Goal: Transaction & Acquisition: Obtain resource

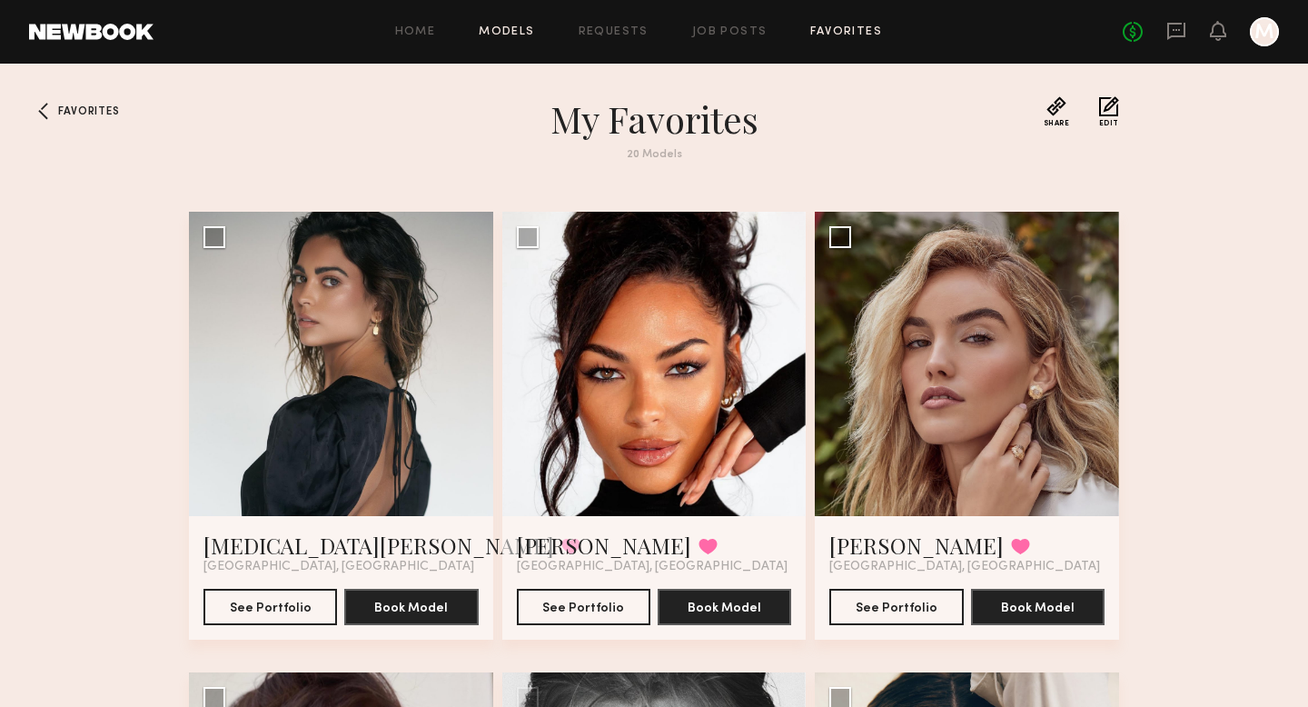
click at [519, 33] on link "Models" at bounding box center [506, 32] width 55 height 12
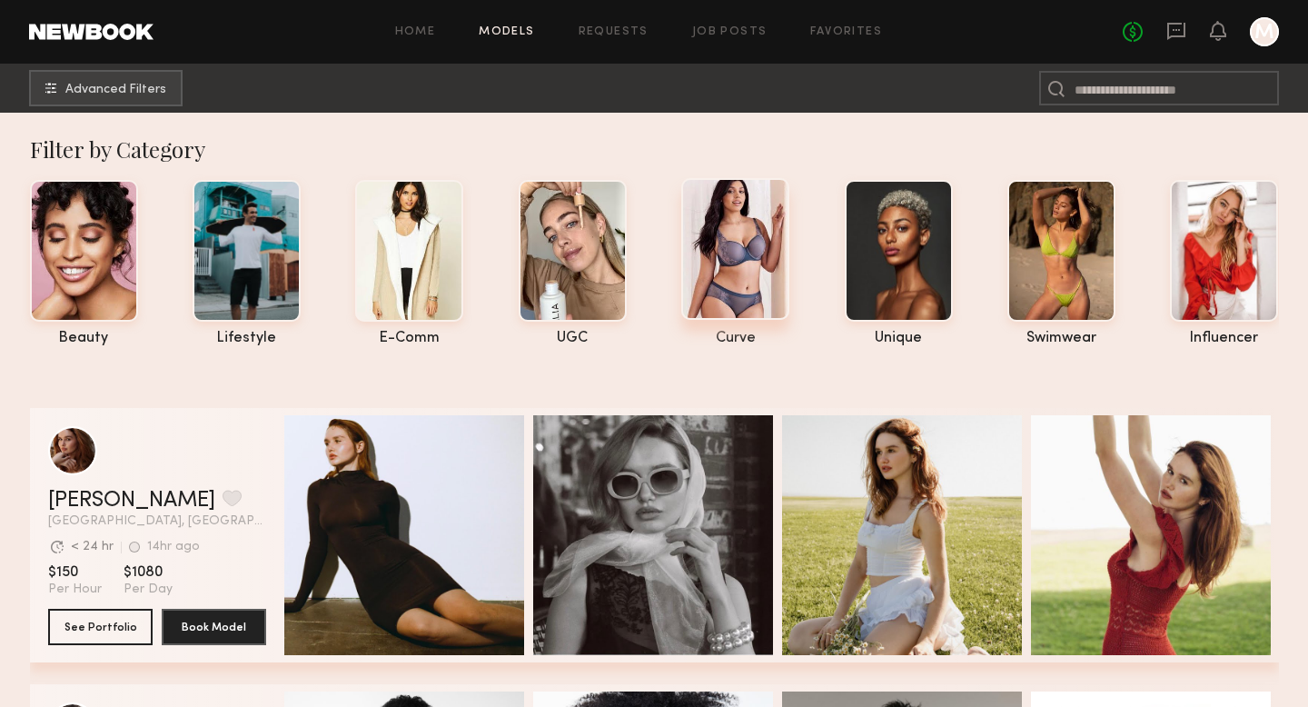
click at [729, 252] on div at bounding box center [735, 249] width 108 height 142
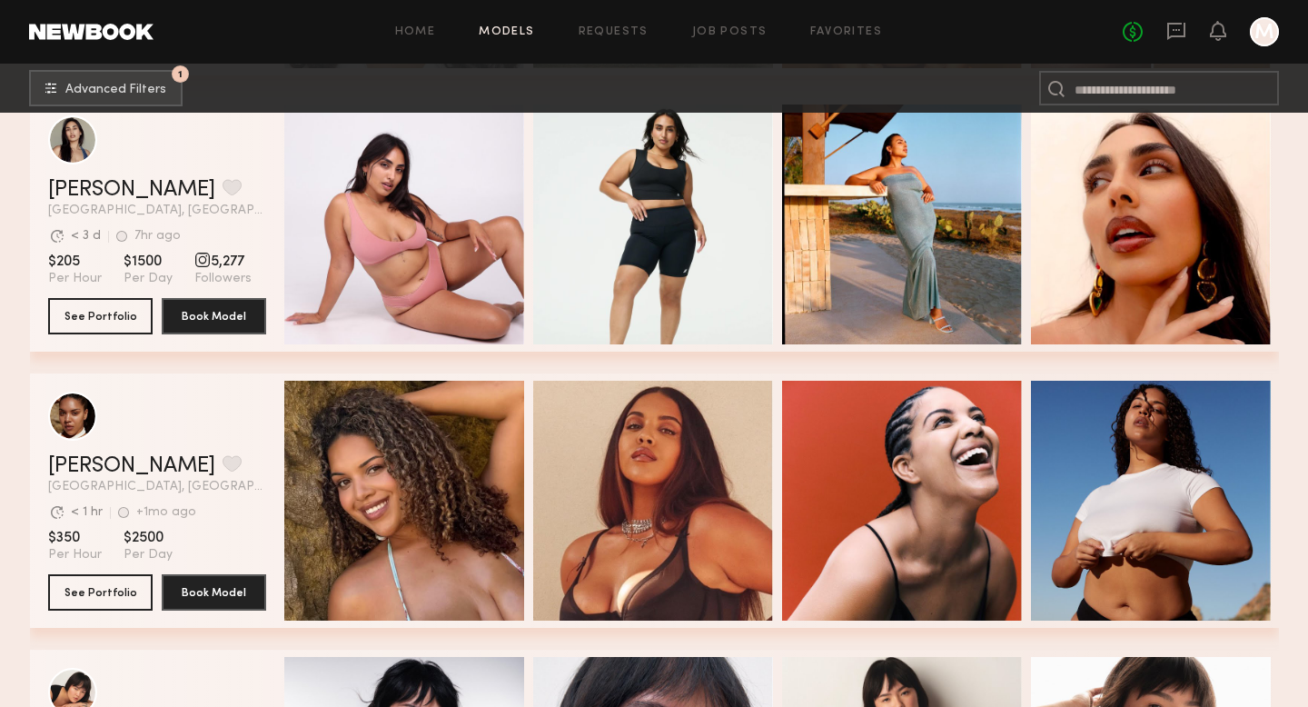
scroll to position [830, 0]
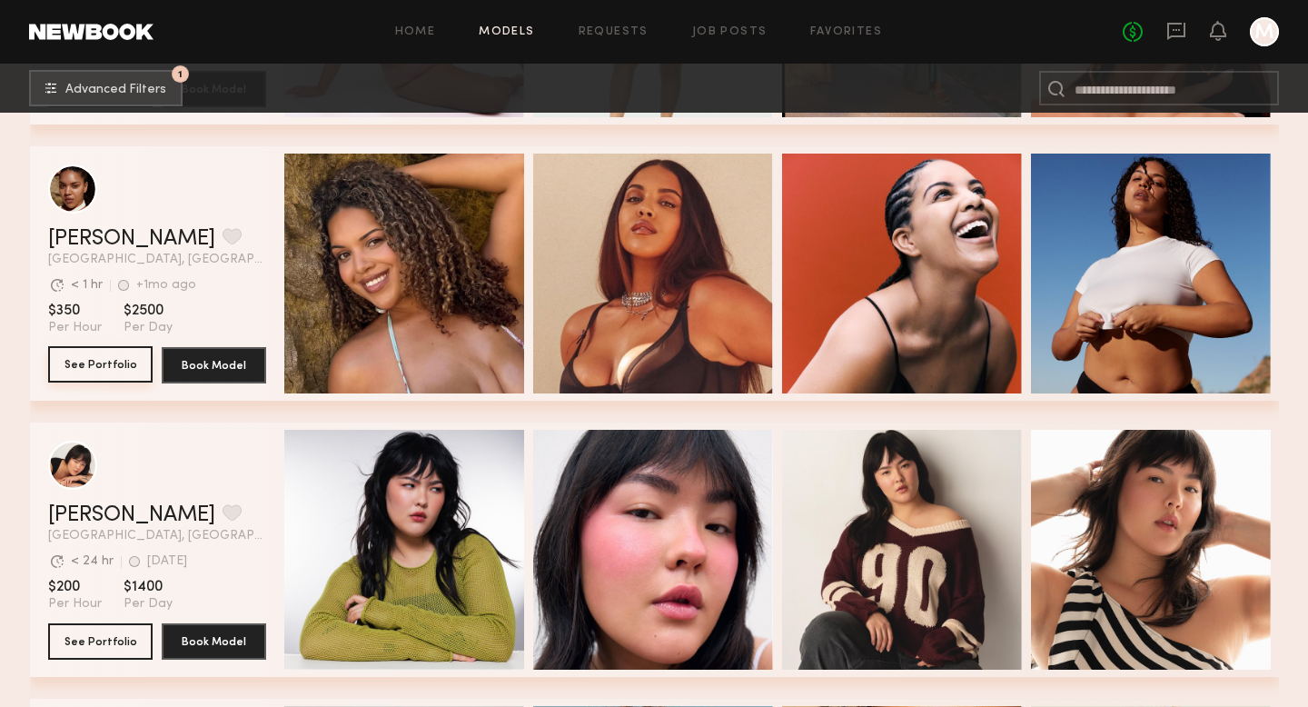
click at [81, 371] on button "See Portfolio" at bounding box center [100, 364] width 104 height 36
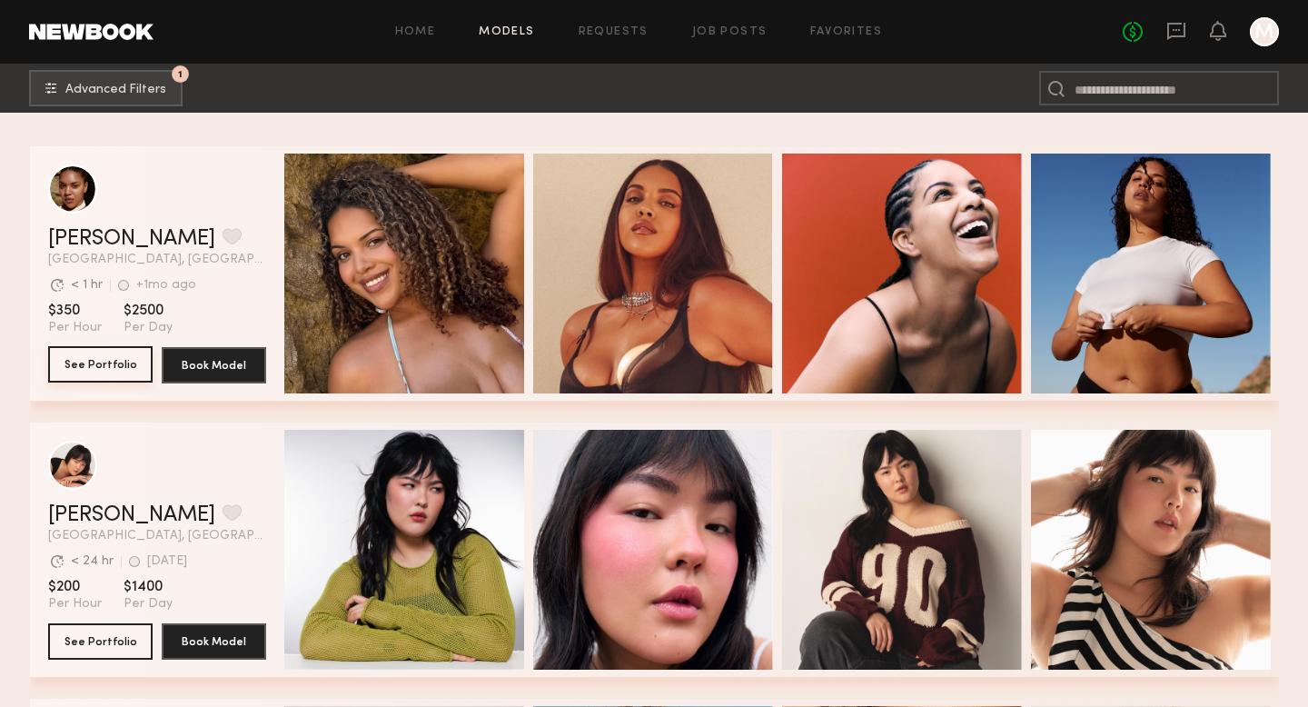
scroll to position [1299, 0]
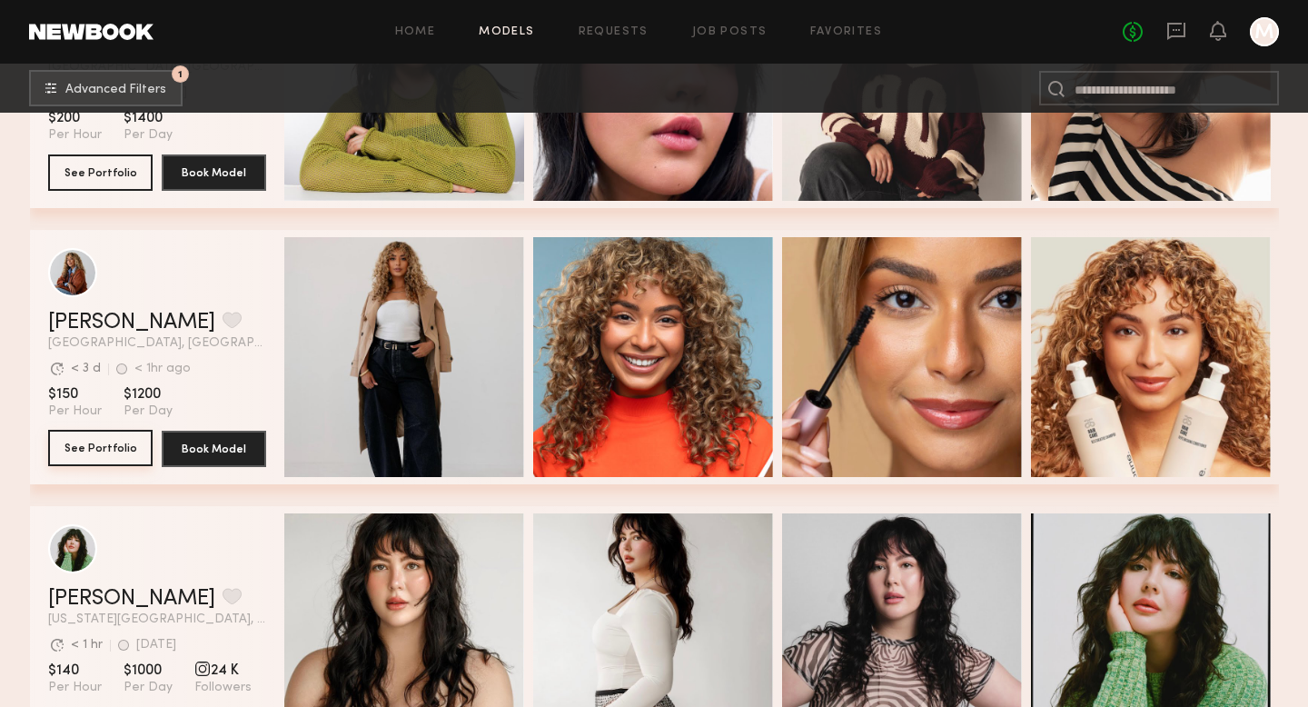
click at [105, 458] on button "See Portfolio" at bounding box center [100, 448] width 104 height 36
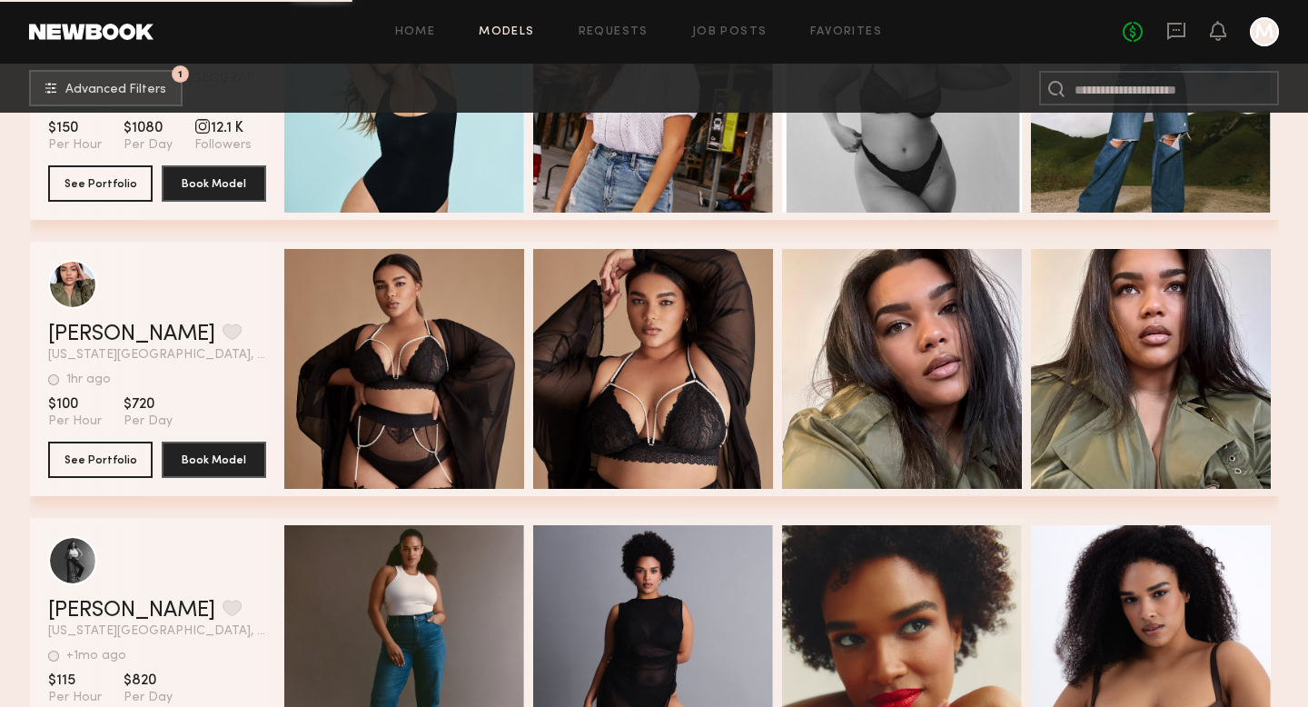
scroll to position [5705, 0]
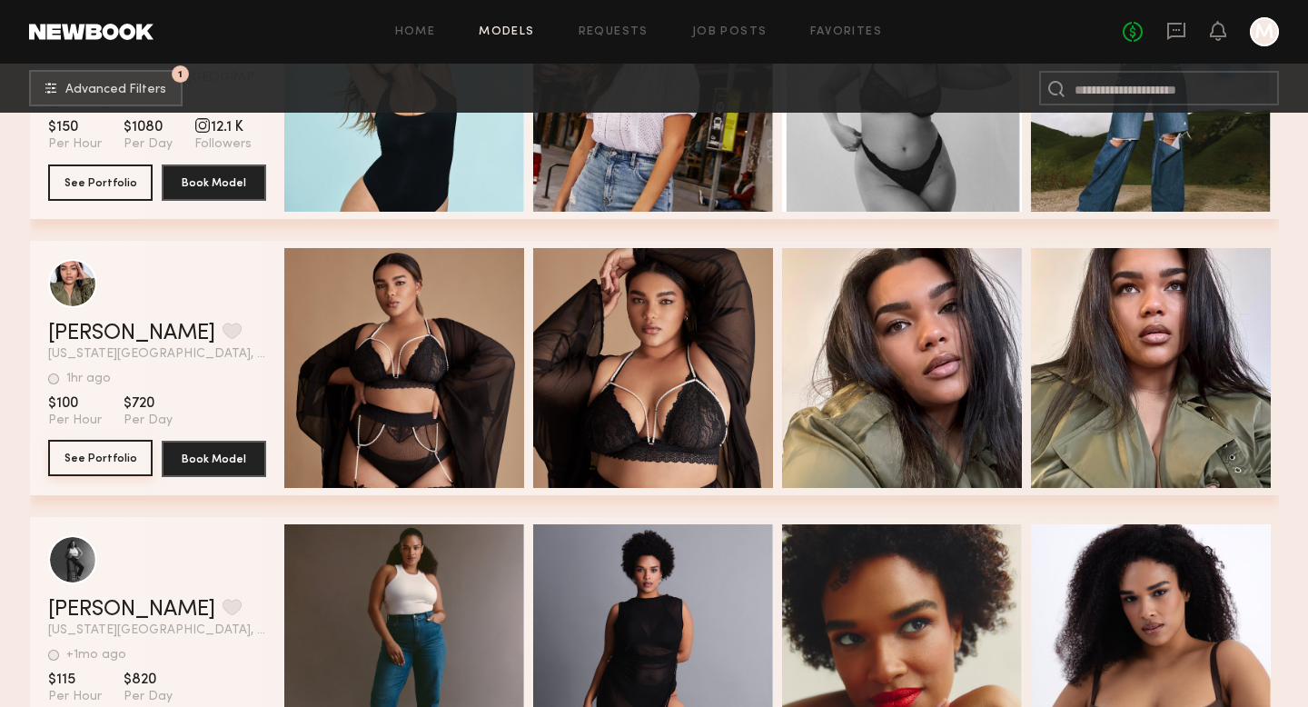
click at [103, 461] on button "See Portfolio" at bounding box center [100, 458] width 104 height 36
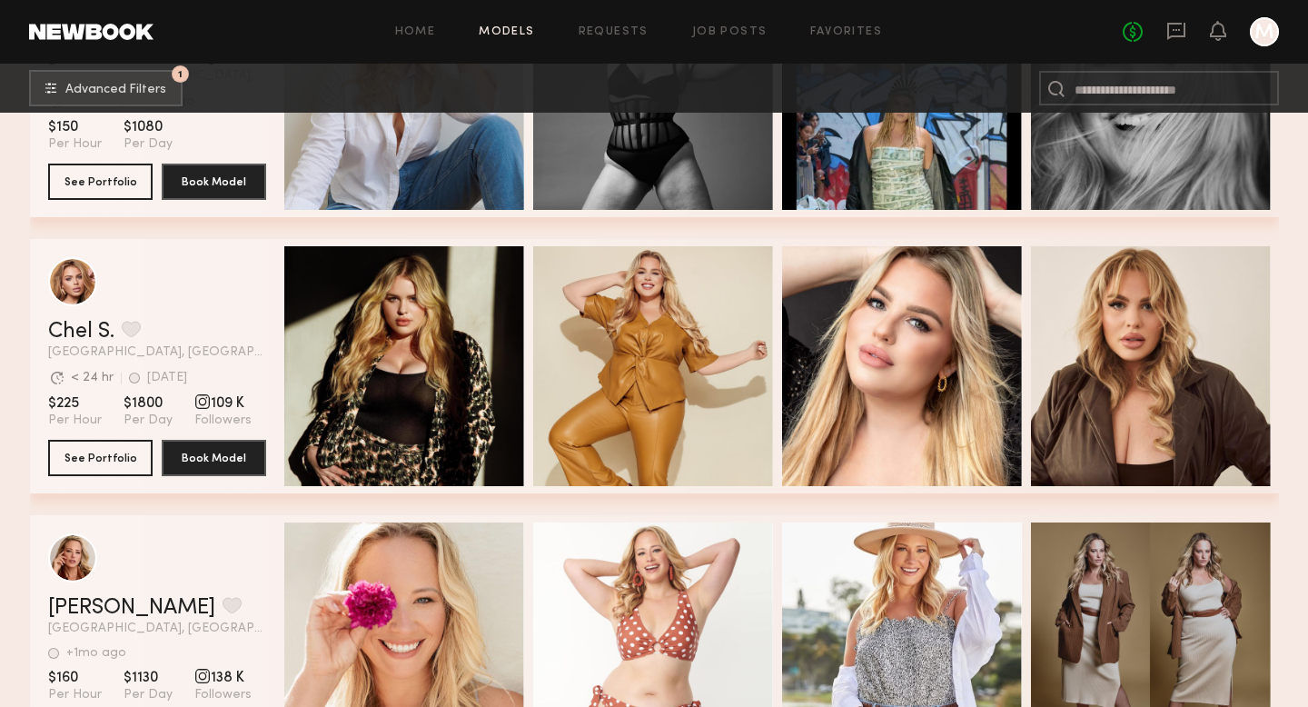
scroll to position [7366, 0]
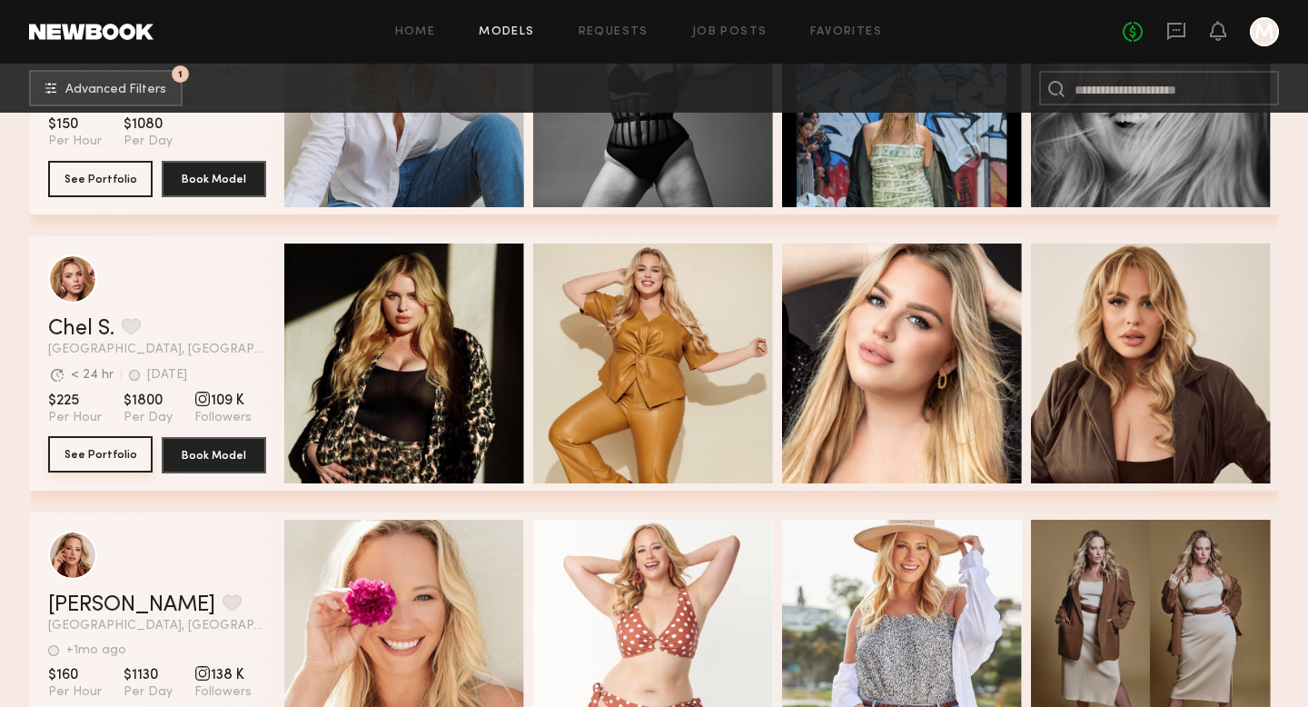
click at [96, 457] on button "See Portfolio" at bounding box center [100, 454] width 104 height 36
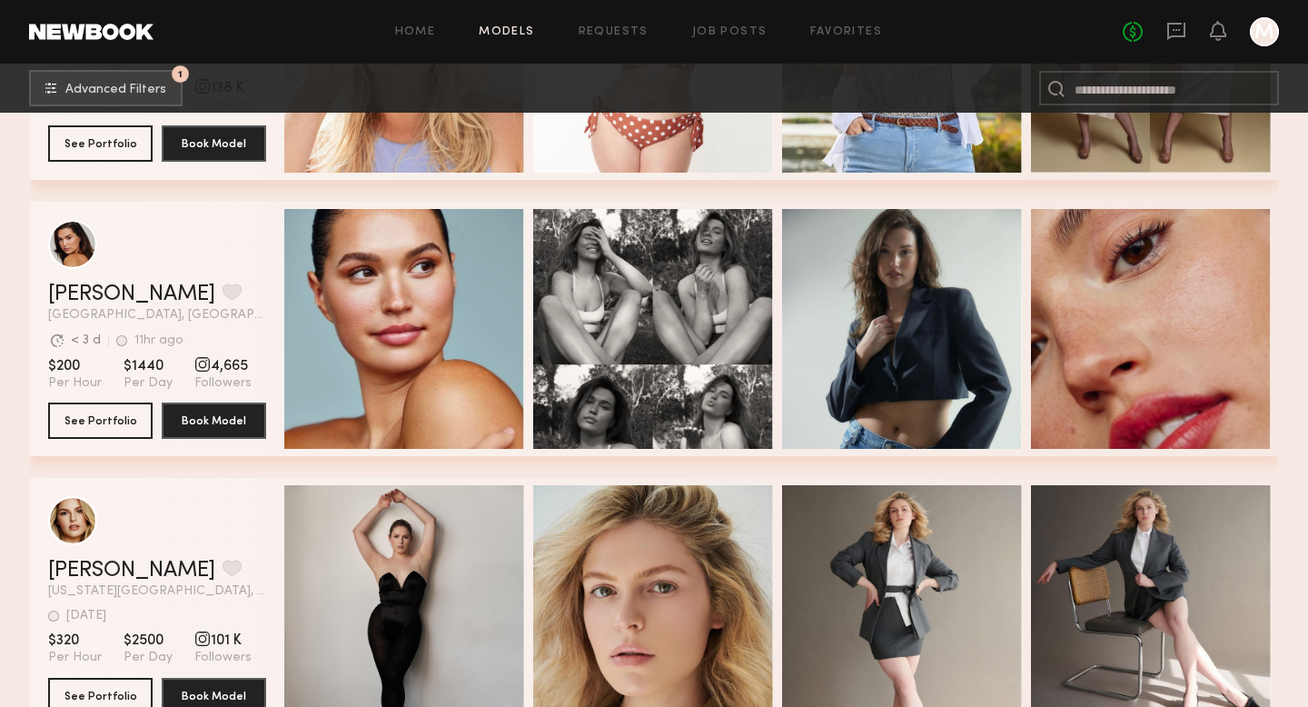
scroll to position [7925, 0]
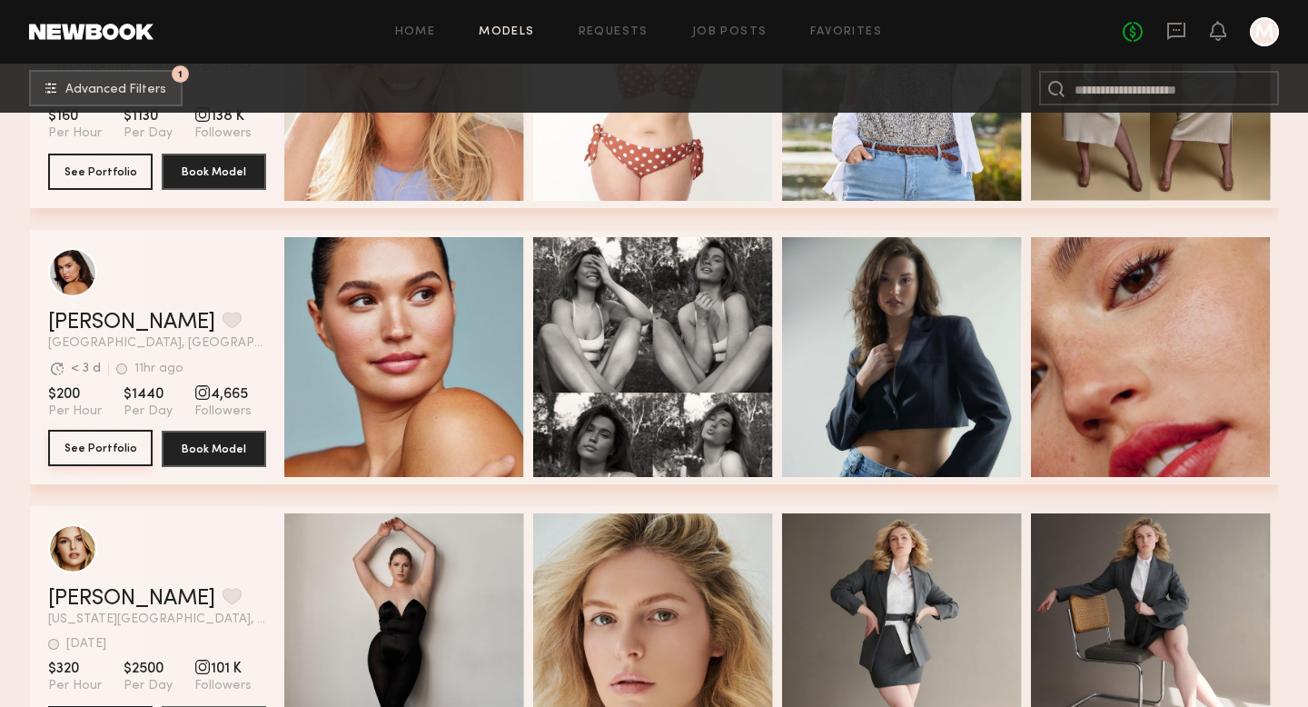
click at [96, 447] on button "See Portfolio" at bounding box center [100, 448] width 104 height 36
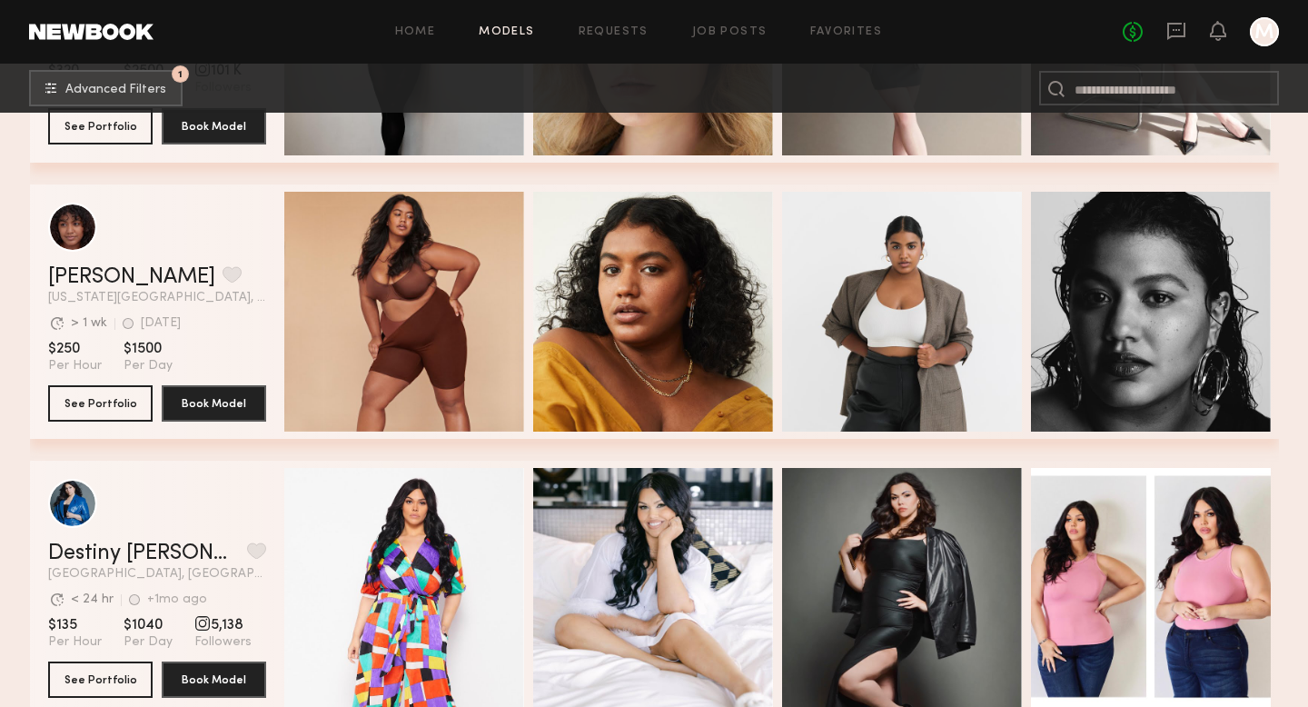
scroll to position [8480, 0]
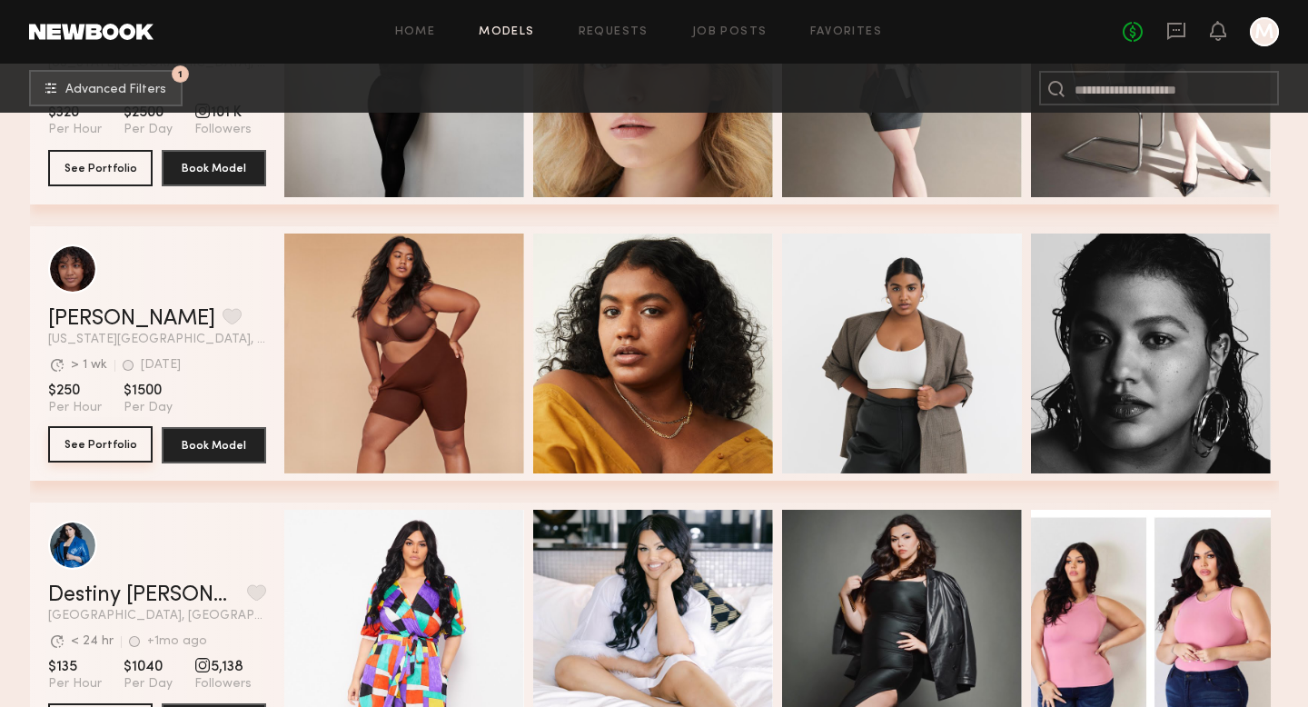
click at [97, 458] on button "See Portfolio" at bounding box center [100, 444] width 104 height 36
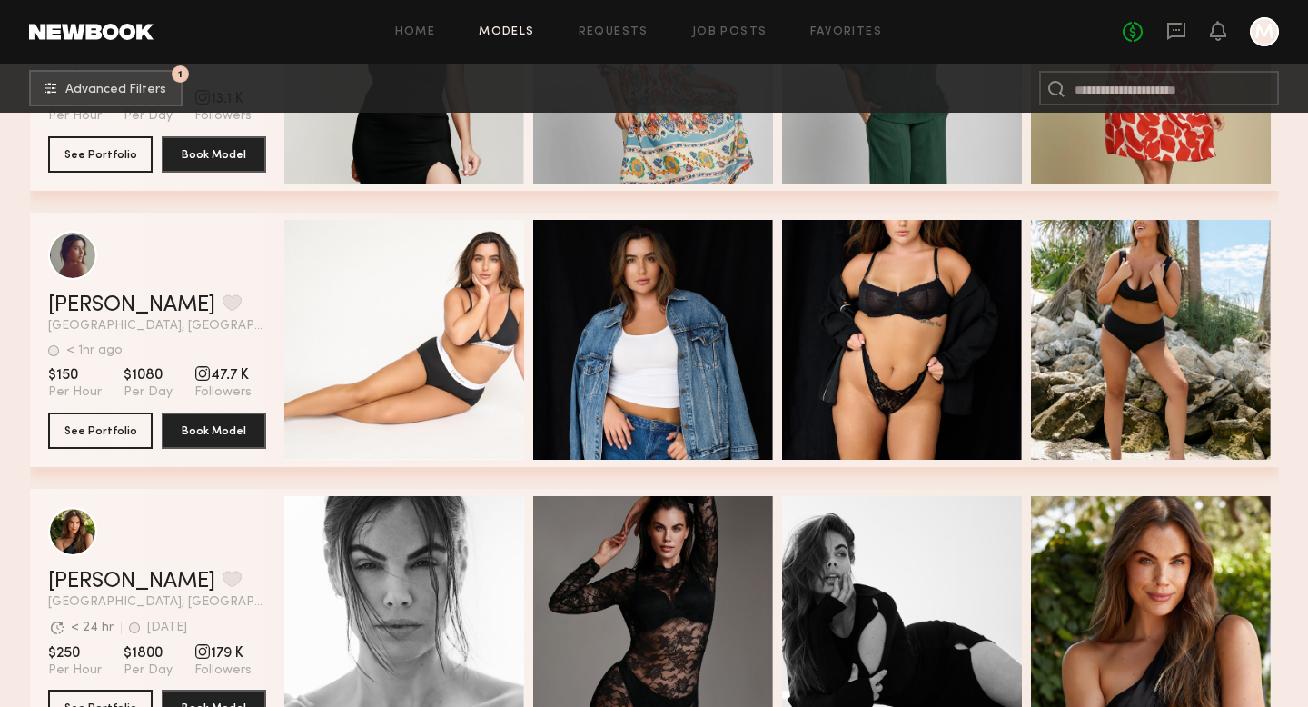
scroll to position [9860, 0]
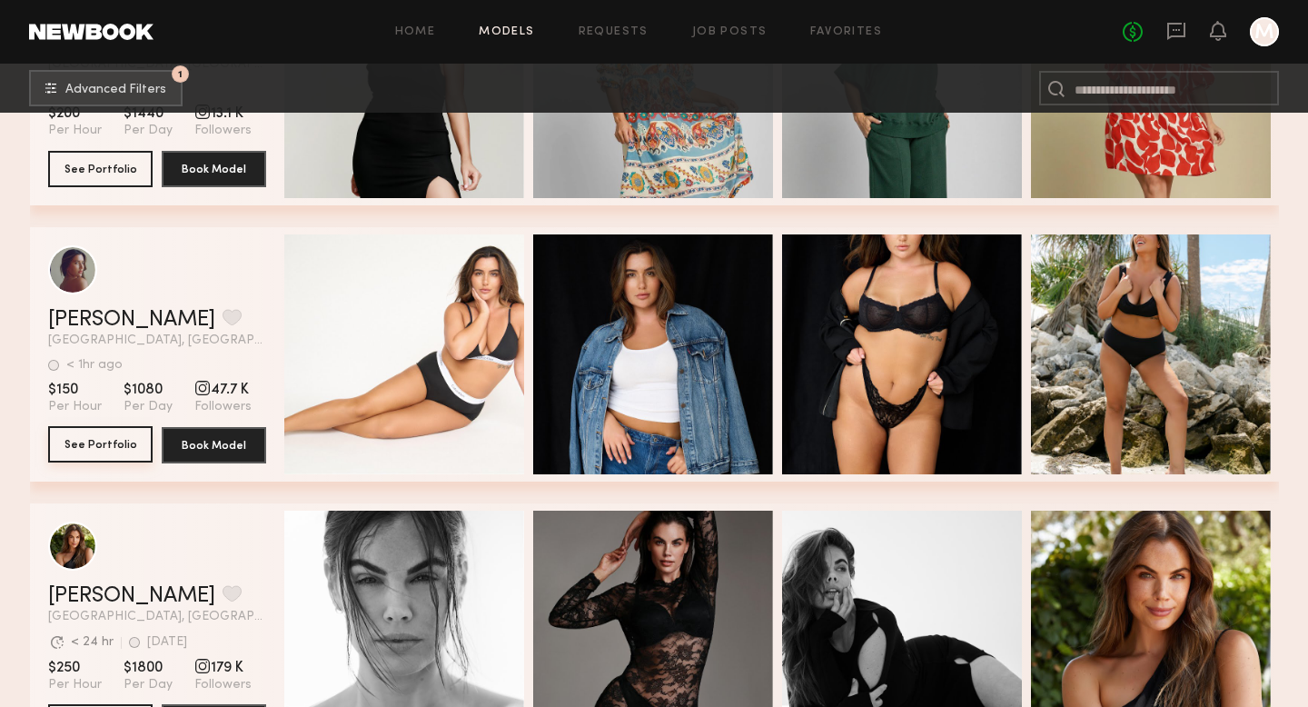
click at [110, 456] on button "See Portfolio" at bounding box center [100, 444] width 104 height 36
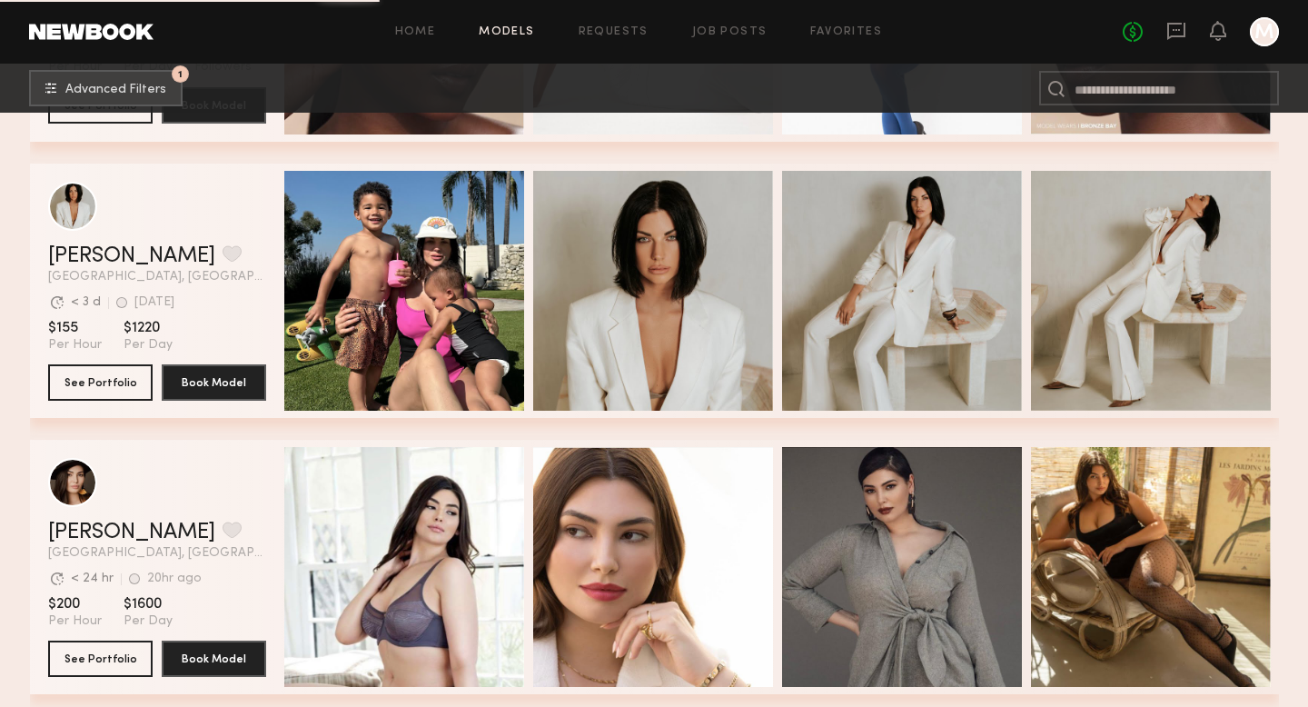
scroll to position [12415, 0]
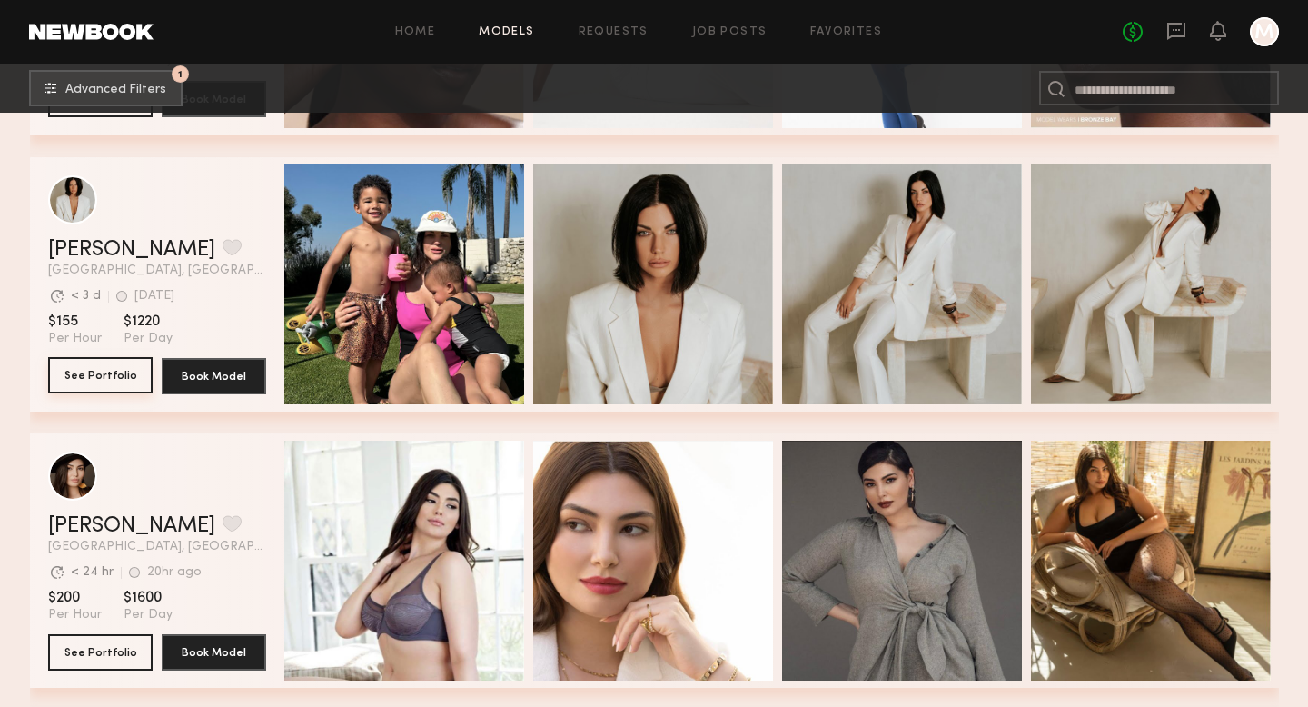
click at [120, 383] on button "See Portfolio" at bounding box center [100, 375] width 104 height 36
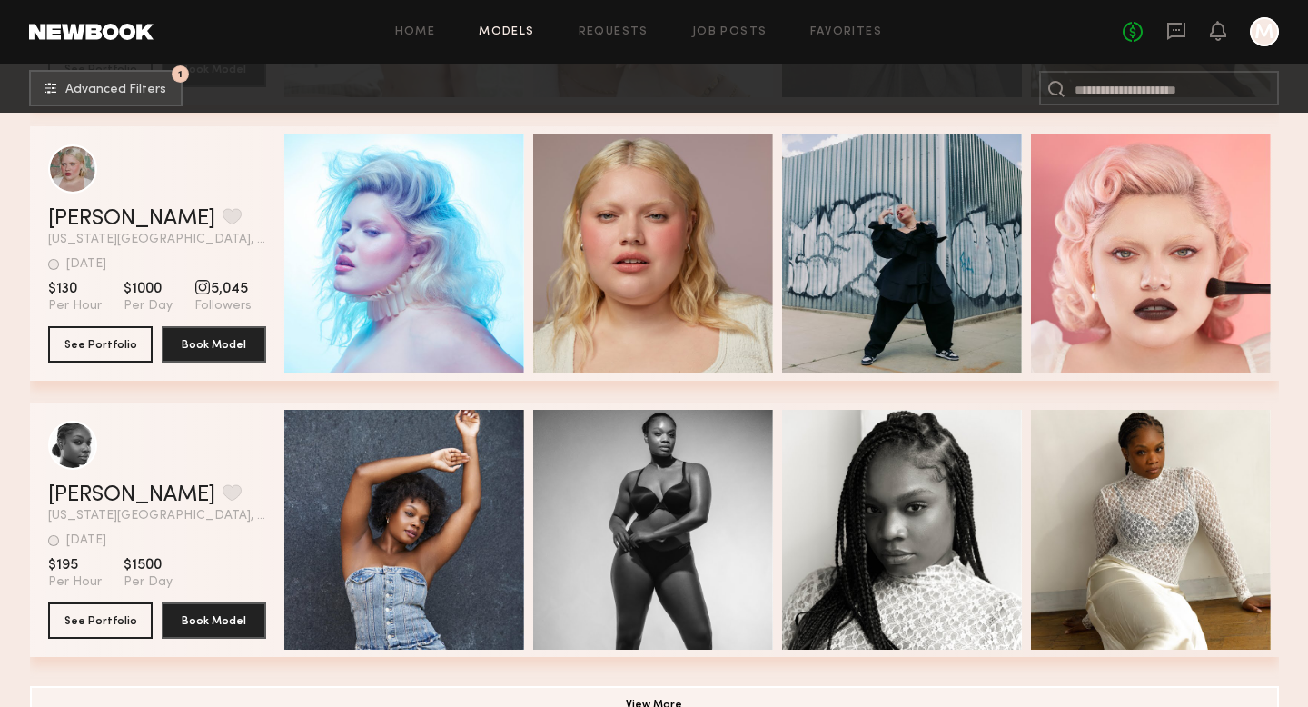
scroll to position [13035, 0]
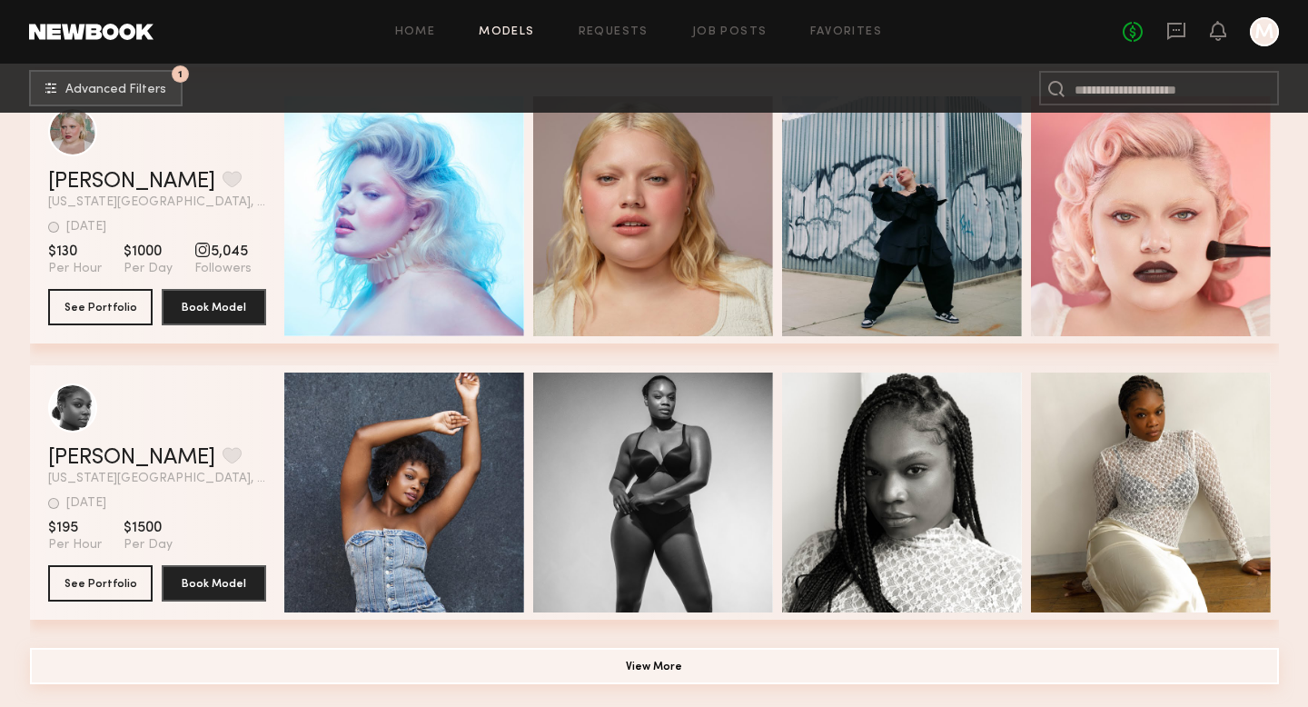
click at [666, 668] on button "View More" at bounding box center [654, 666] width 1249 height 36
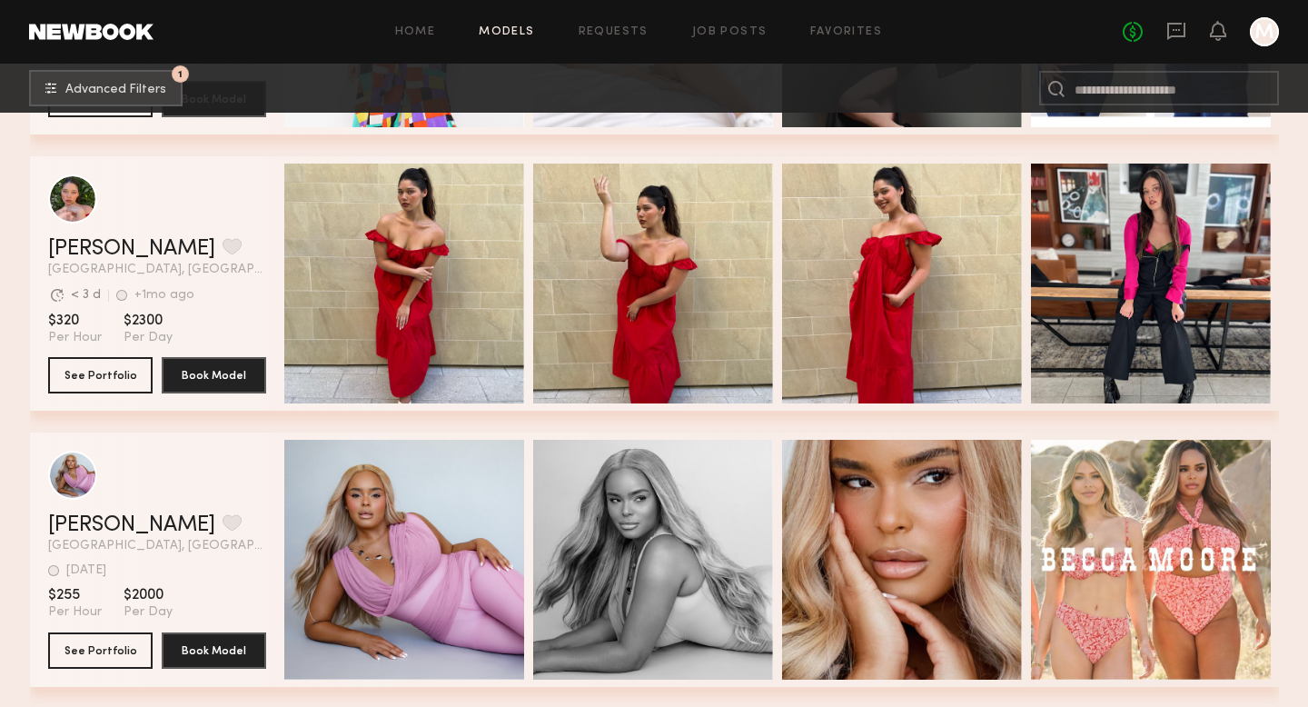
scroll to position [8226, 0]
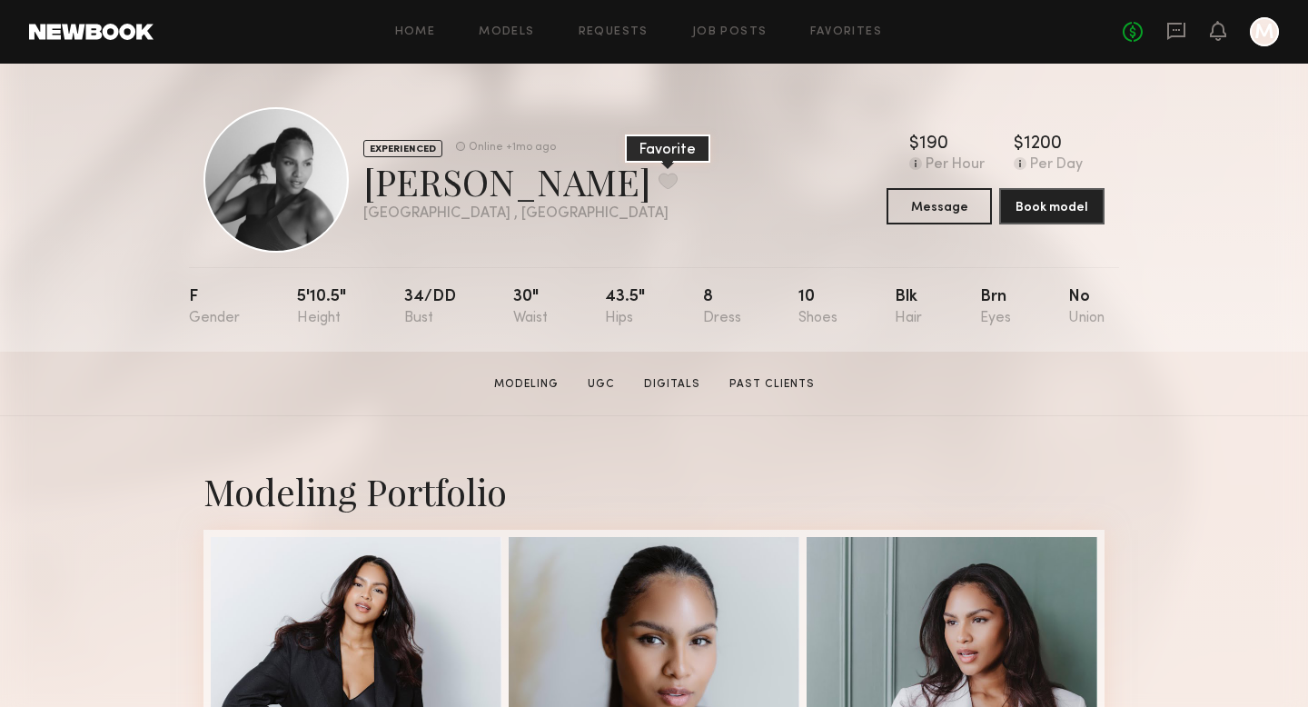
click at [658, 176] on button at bounding box center [667, 181] width 19 height 16
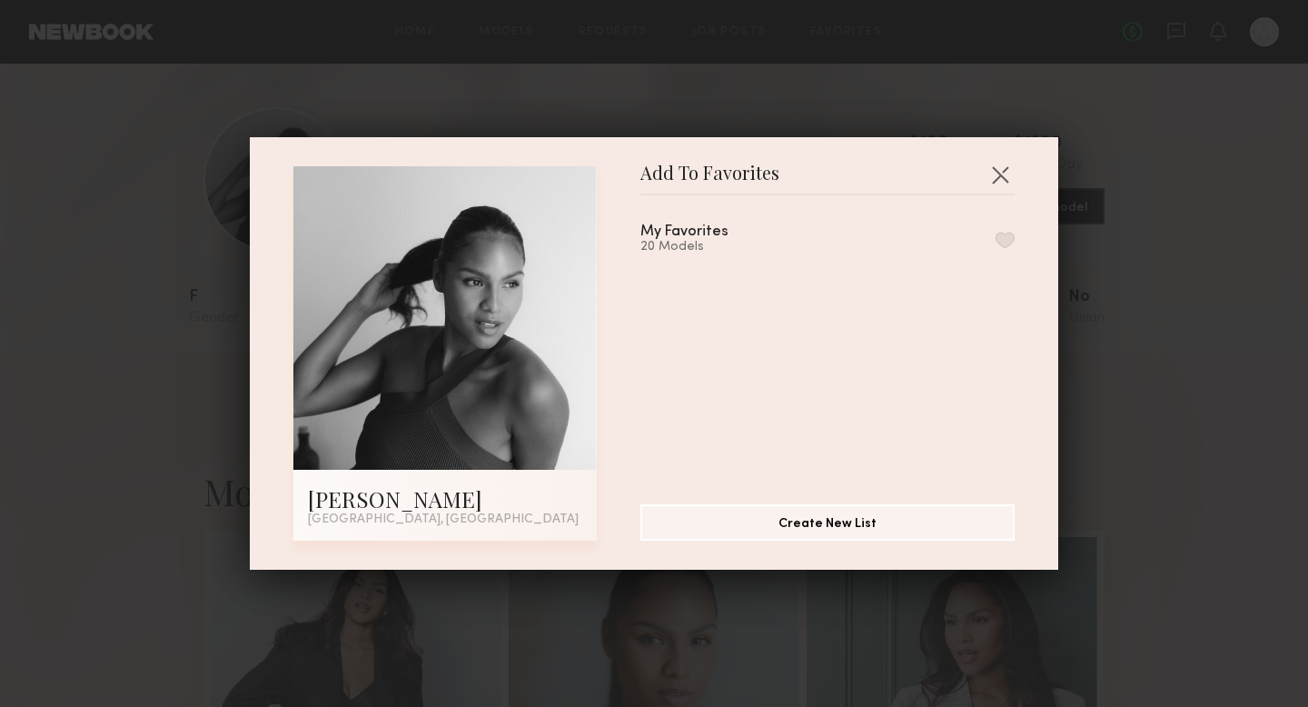
click at [1009, 239] on button "button" at bounding box center [1004, 240] width 19 height 16
click at [996, 169] on button "button" at bounding box center [999, 174] width 29 height 29
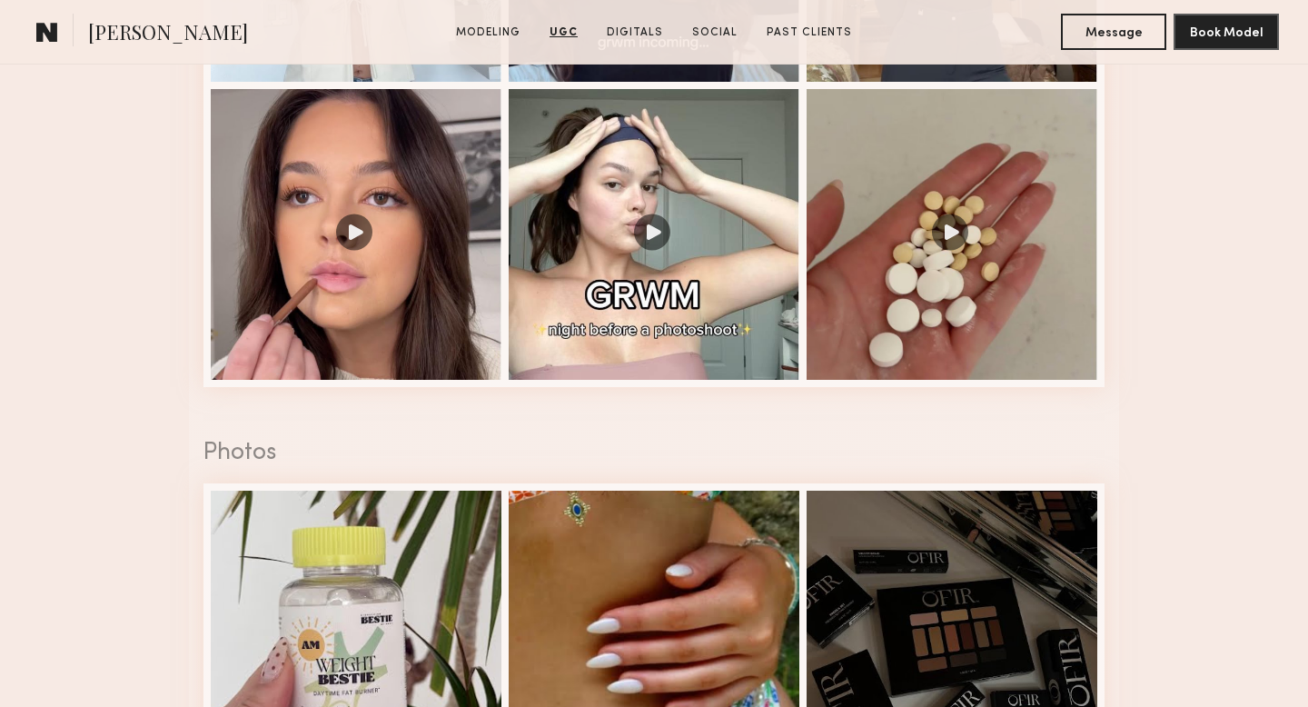
scroll to position [3965, 0]
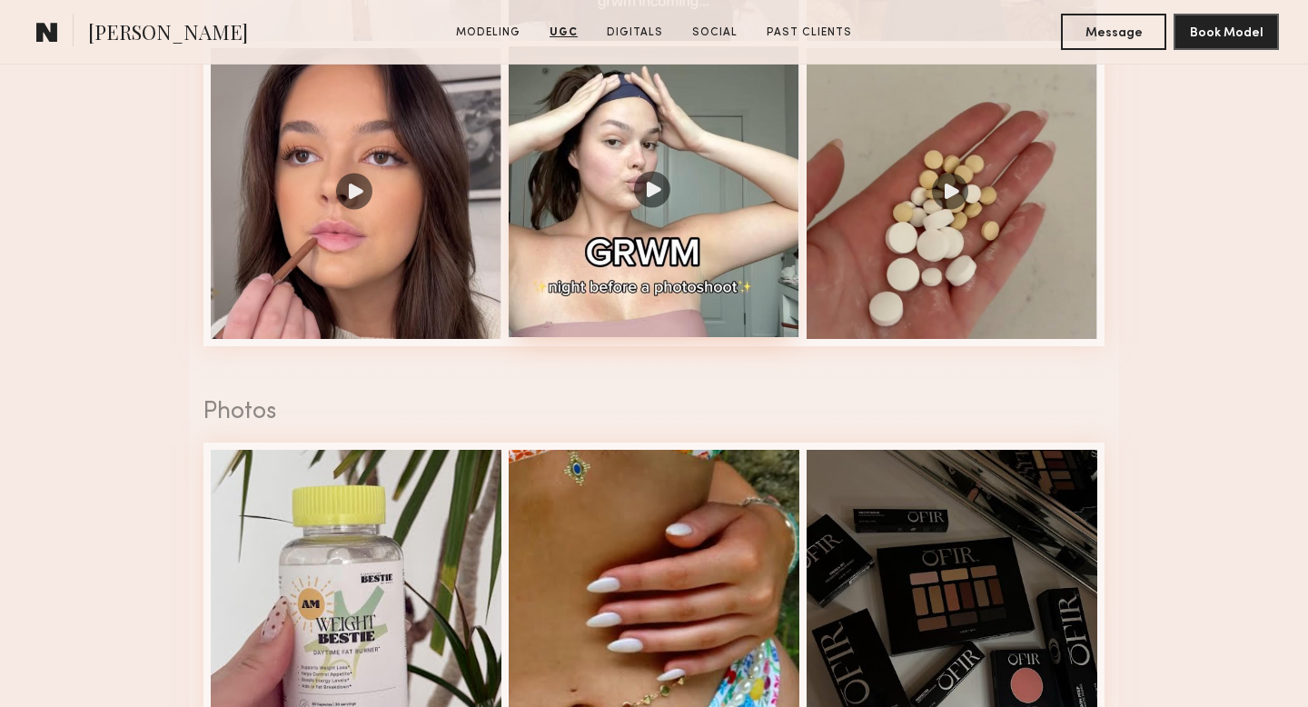
click at [683, 284] on div at bounding box center [654, 191] width 291 height 291
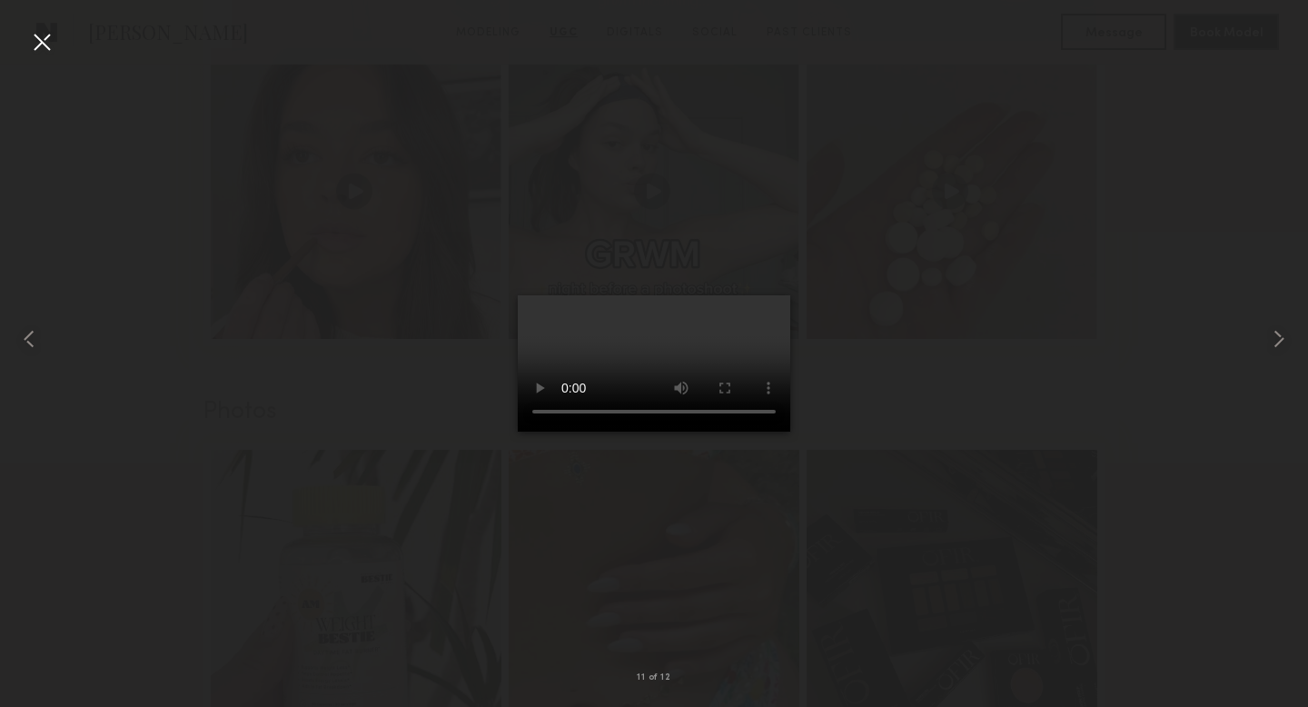
click at [945, 400] on div at bounding box center [654, 338] width 1308 height 619
click at [43, 46] on div at bounding box center [41, 41] width 29 height 29
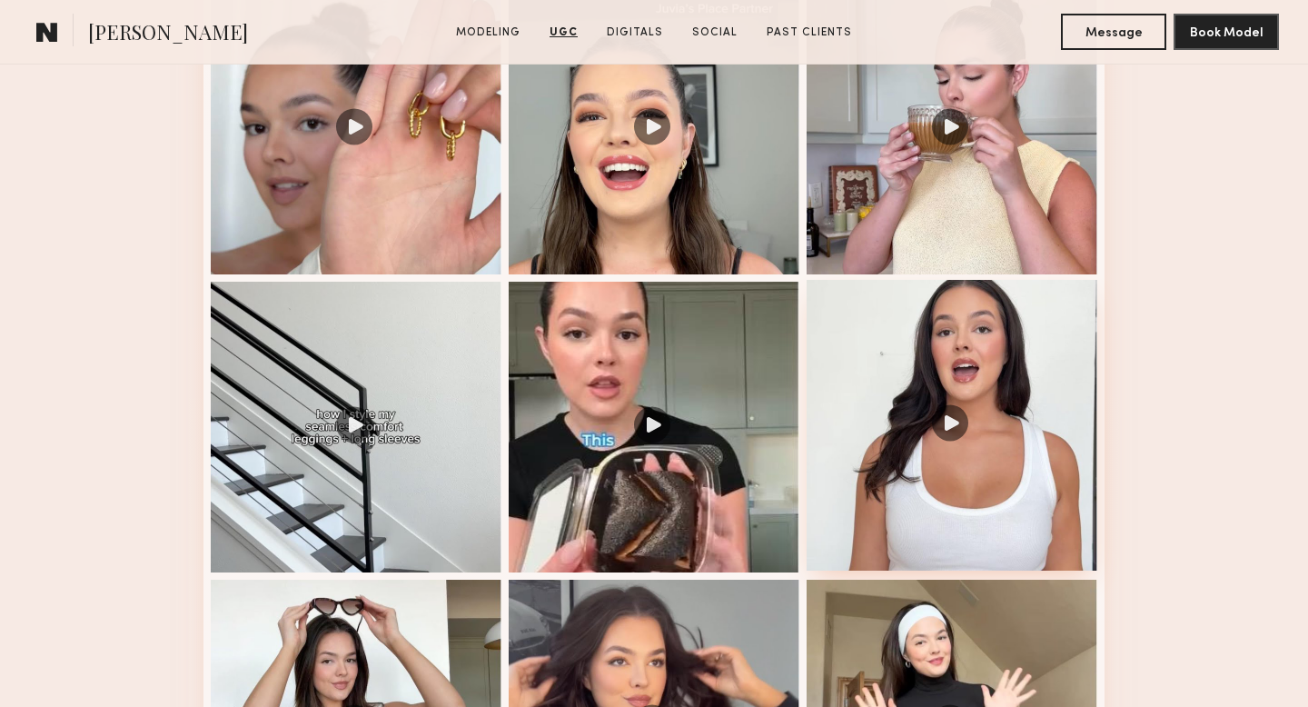
scroll to position [3024, 0]
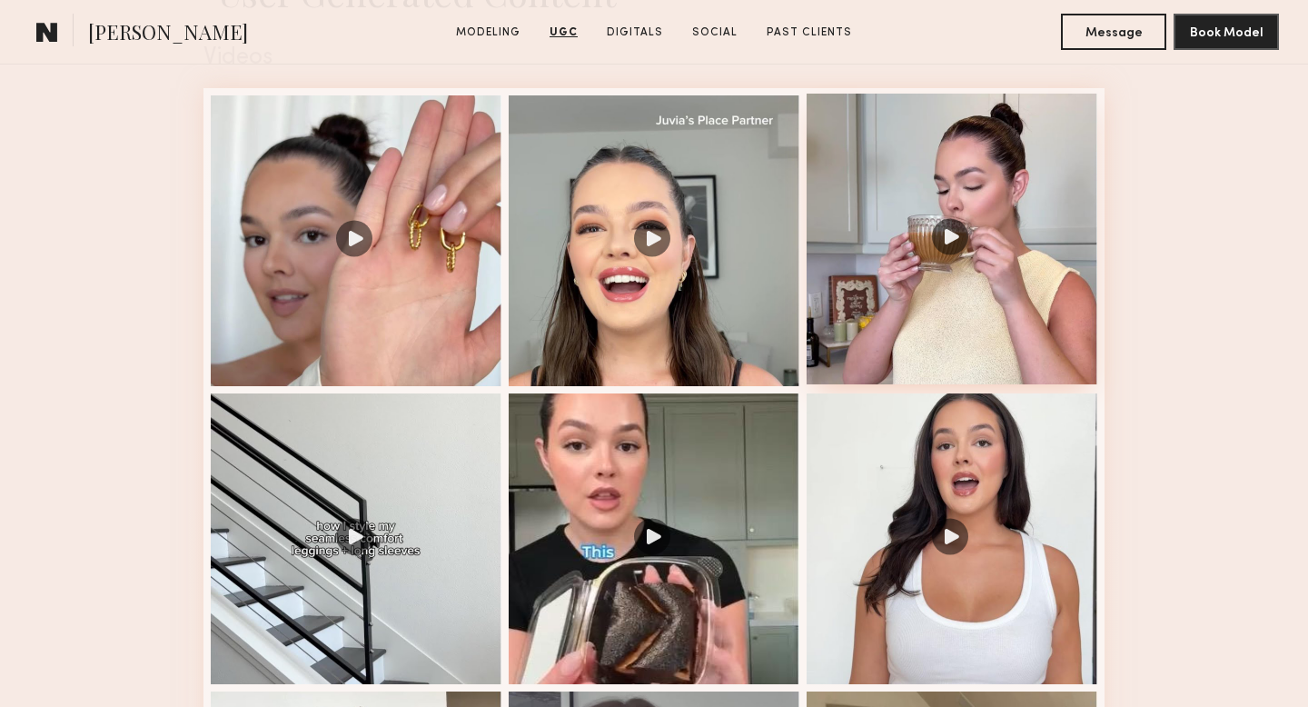
click at [895, 303] on div at bounding box center [951, 239] width 291 height 291
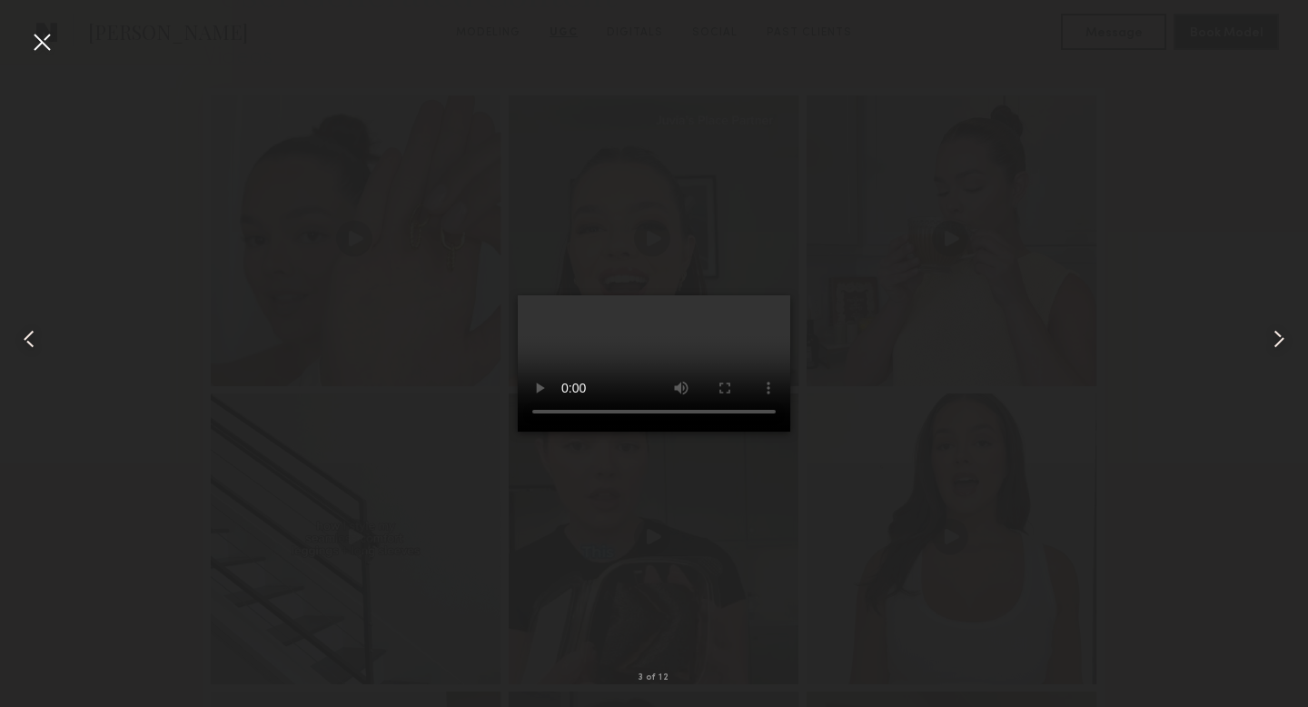
click at [1099, 373] on div at bounding box center [654, 338] width 1308 height 619
click at [57, 38] on div at bounding box center [654, 338] width 1308 height 619
click at [47, 41] on div at bounding box center [41, 41] width 29 height 29
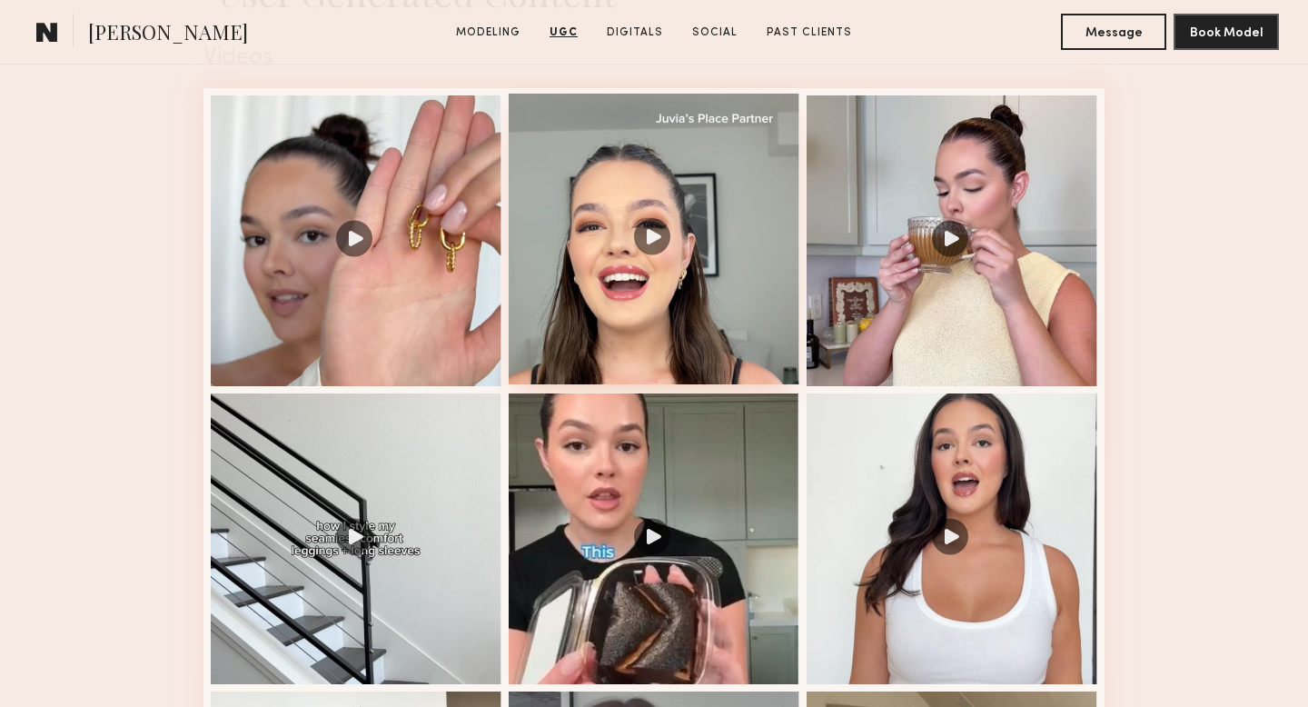
click at [747, 207] on div at bounding box center [654, 239] width 291 height 291
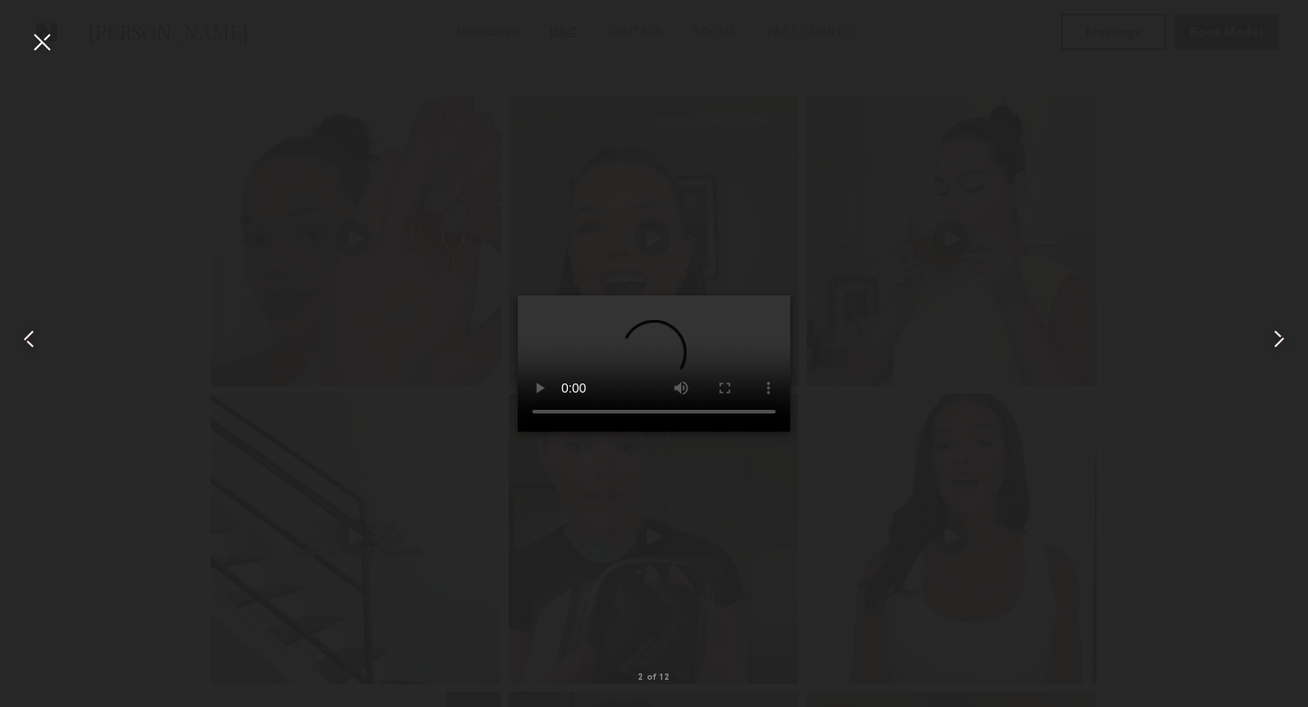
click at [42, 39] on div at bounding box center [41, 41] width 29 height 29
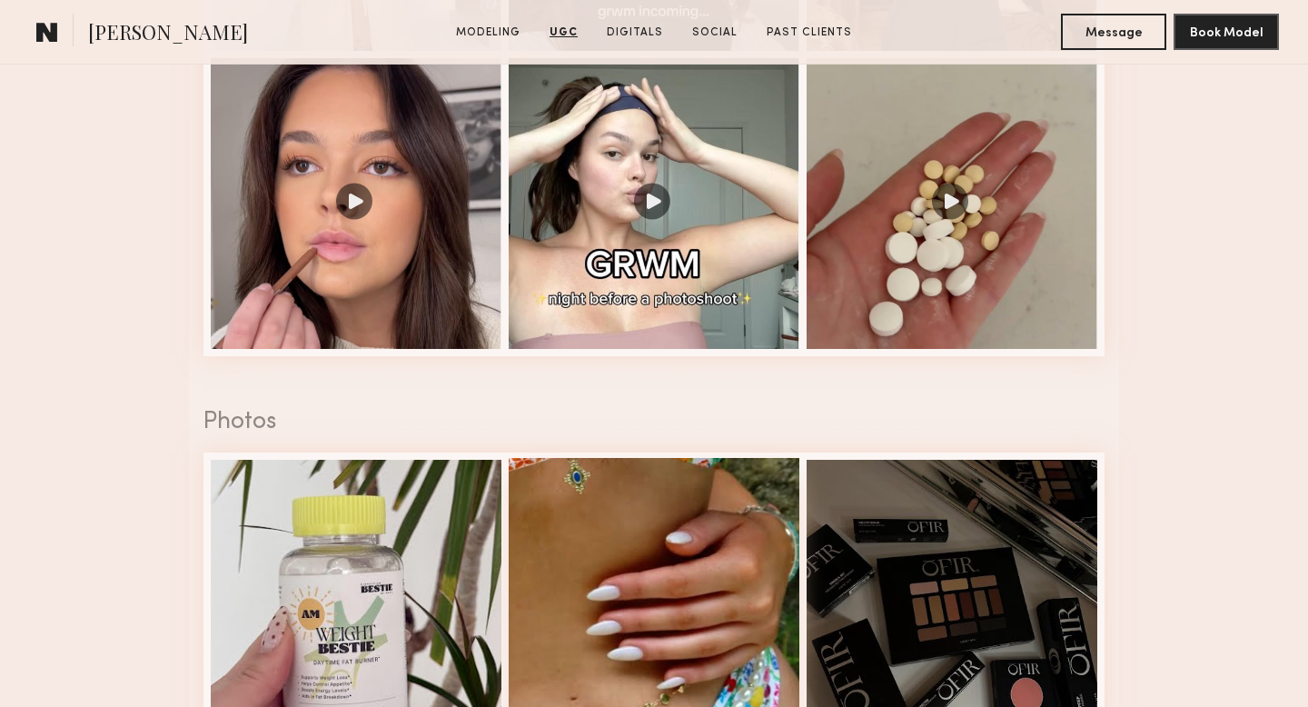
scroll to position [3954, 0]
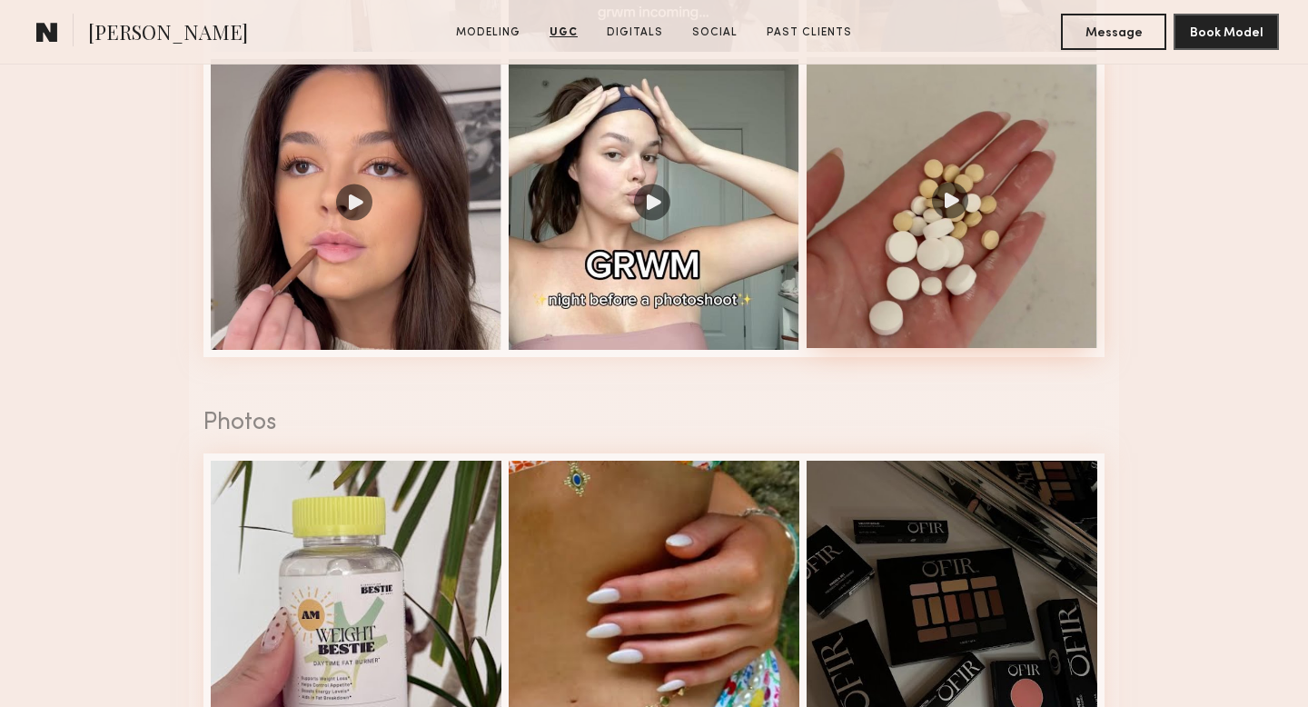
click at [984, 312] on div at bounding box center [951, 202] width 291 height 291
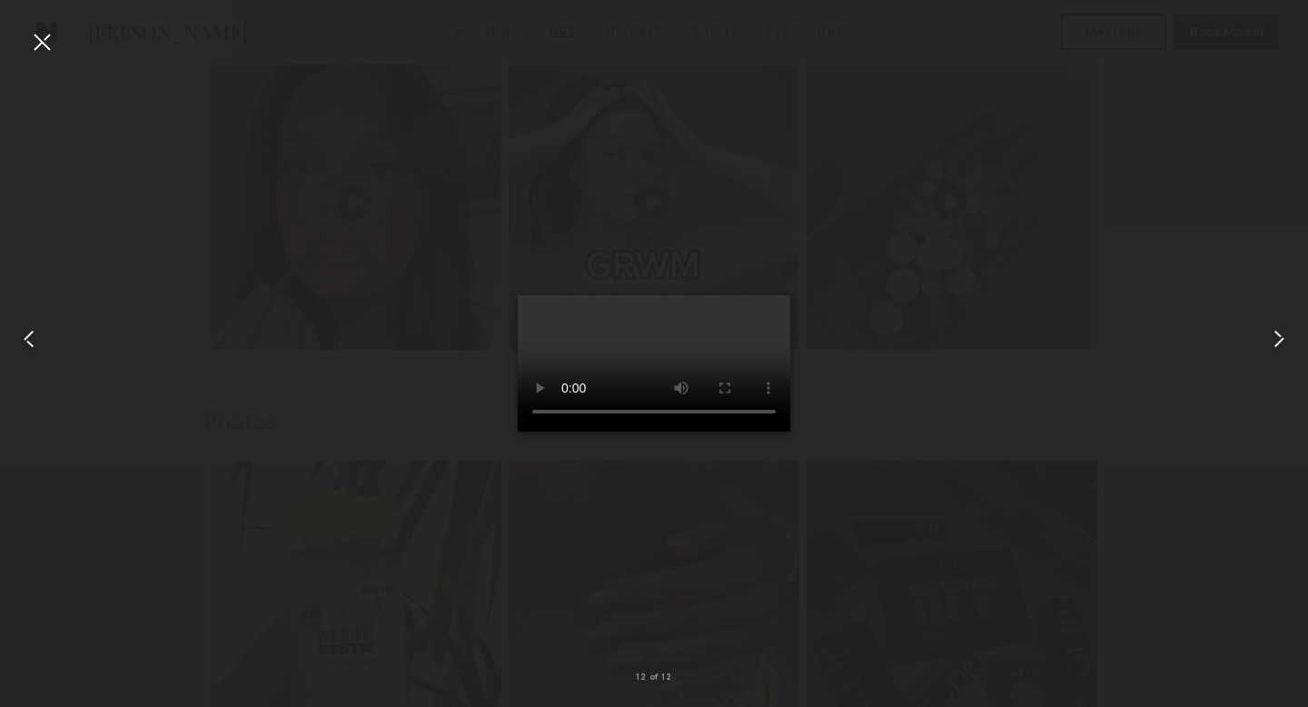
click at [54, 45] on div at bounding box center [41, 41] width 29 height 29
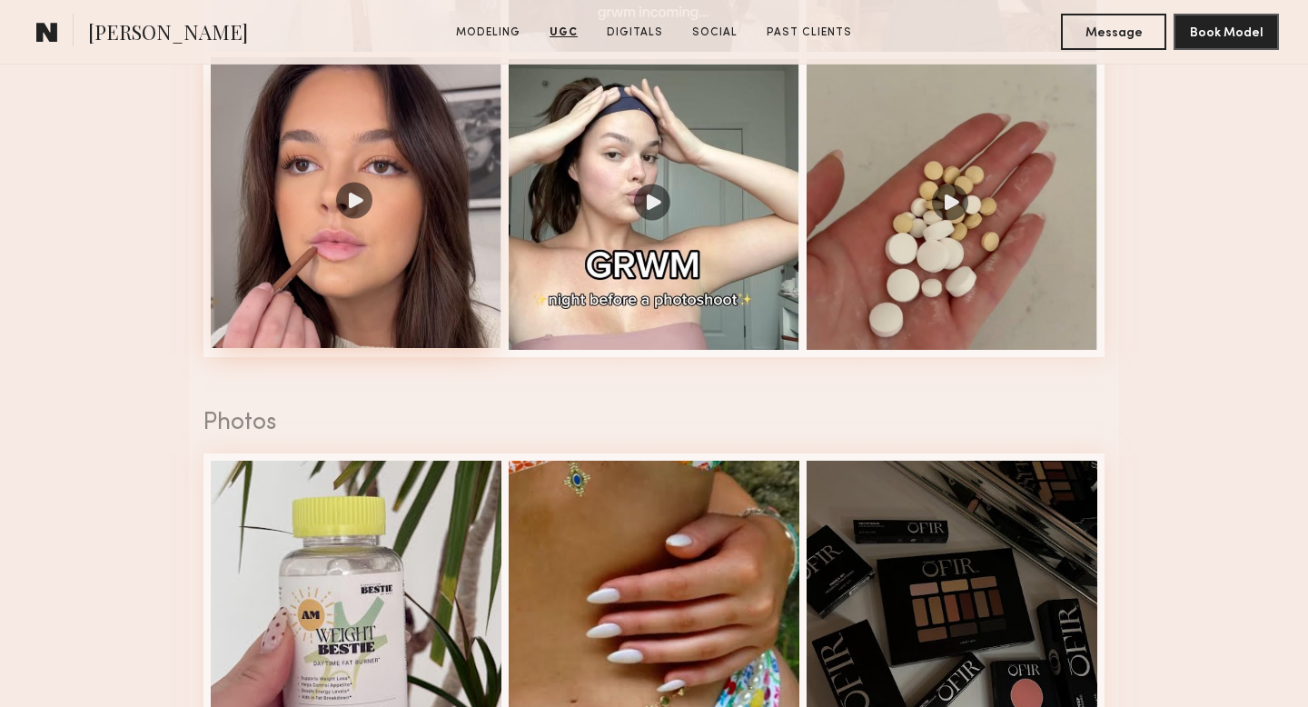
click at [440, 290] on div at bounding box center [356, 202] width 291 height 291
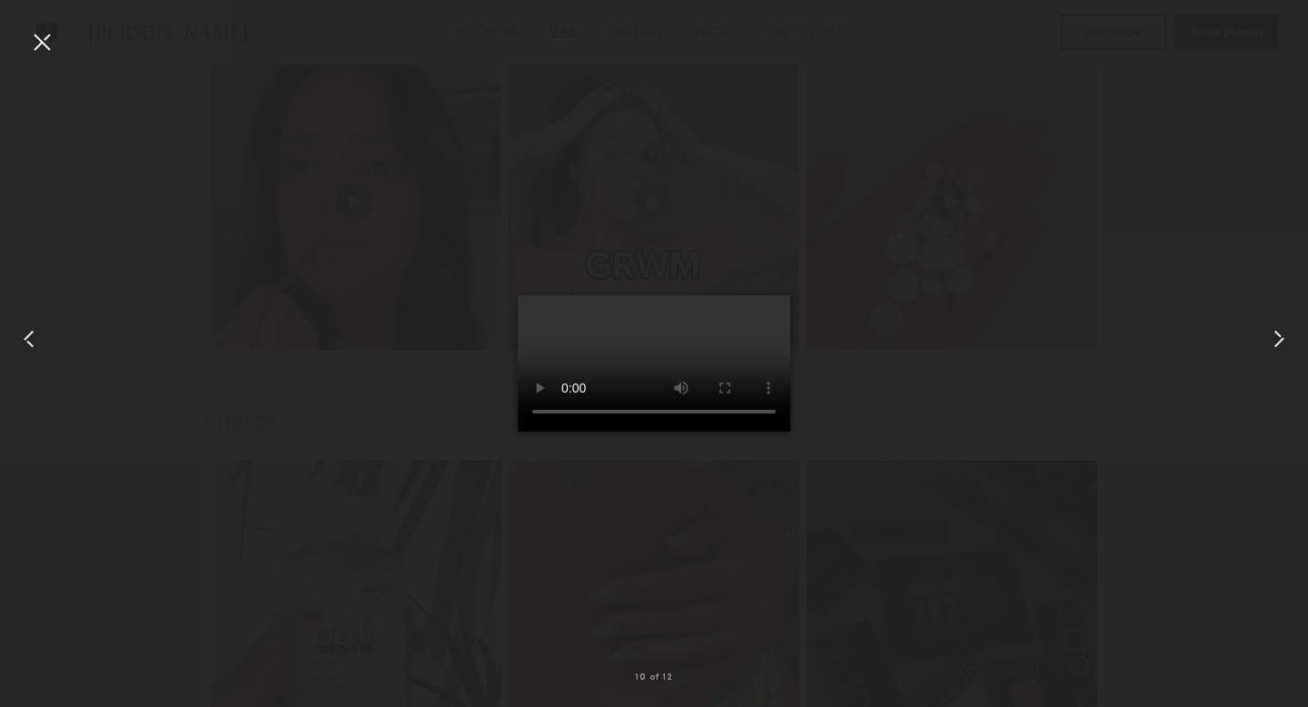
click at [44, 53] on div at bounding box center [41, 41] width 29 height 29
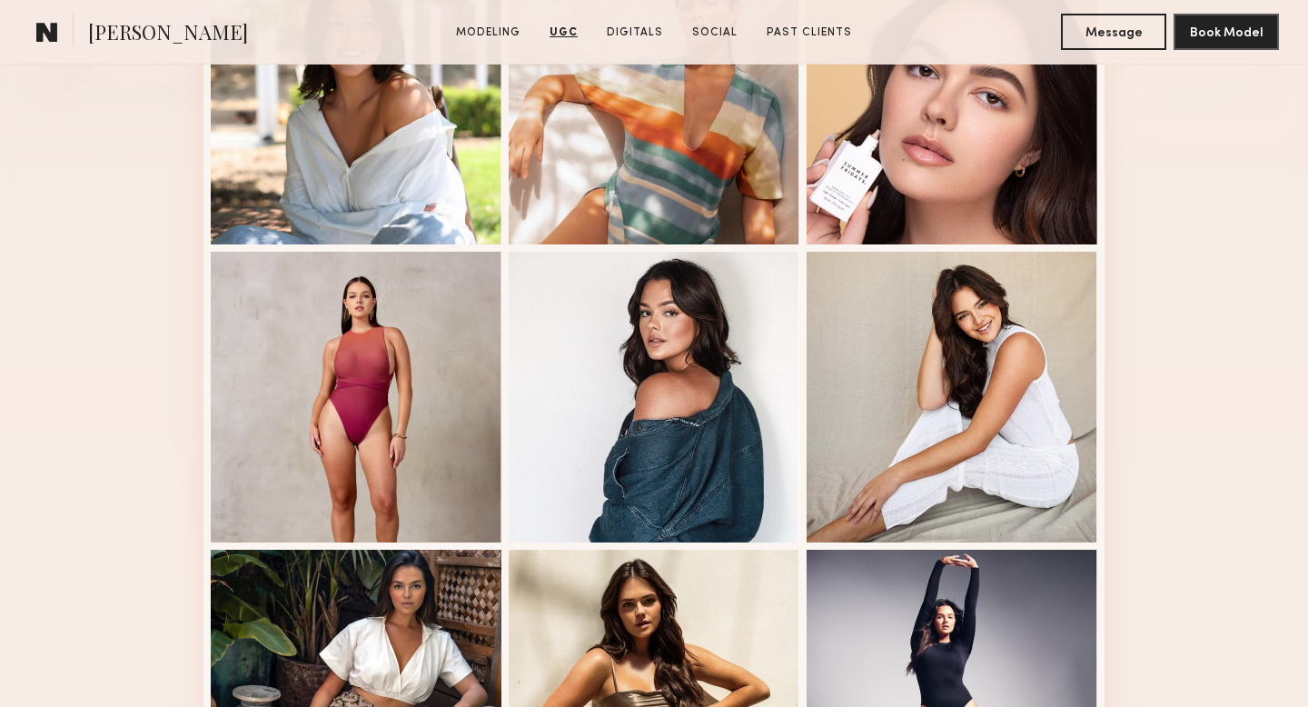
scroll to position [0, 0]
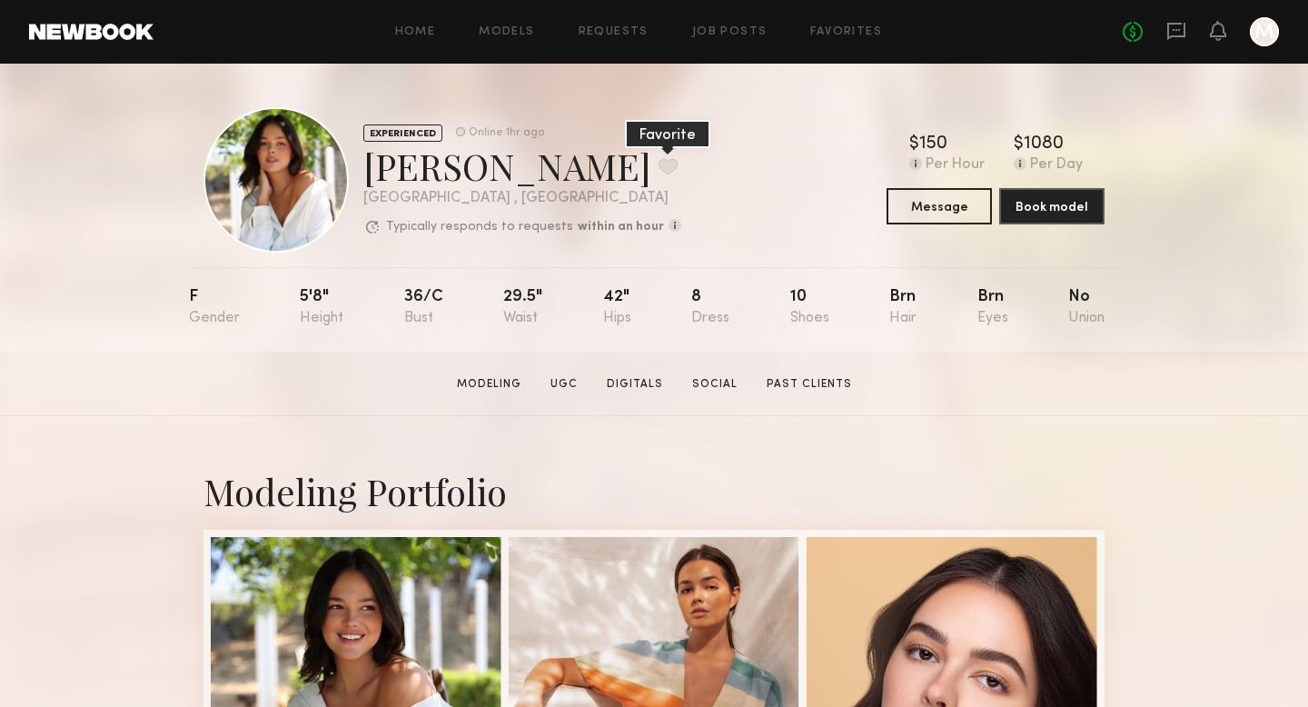
click at [658, 174] on button at bounding box center [667, 166] width 19 height 16
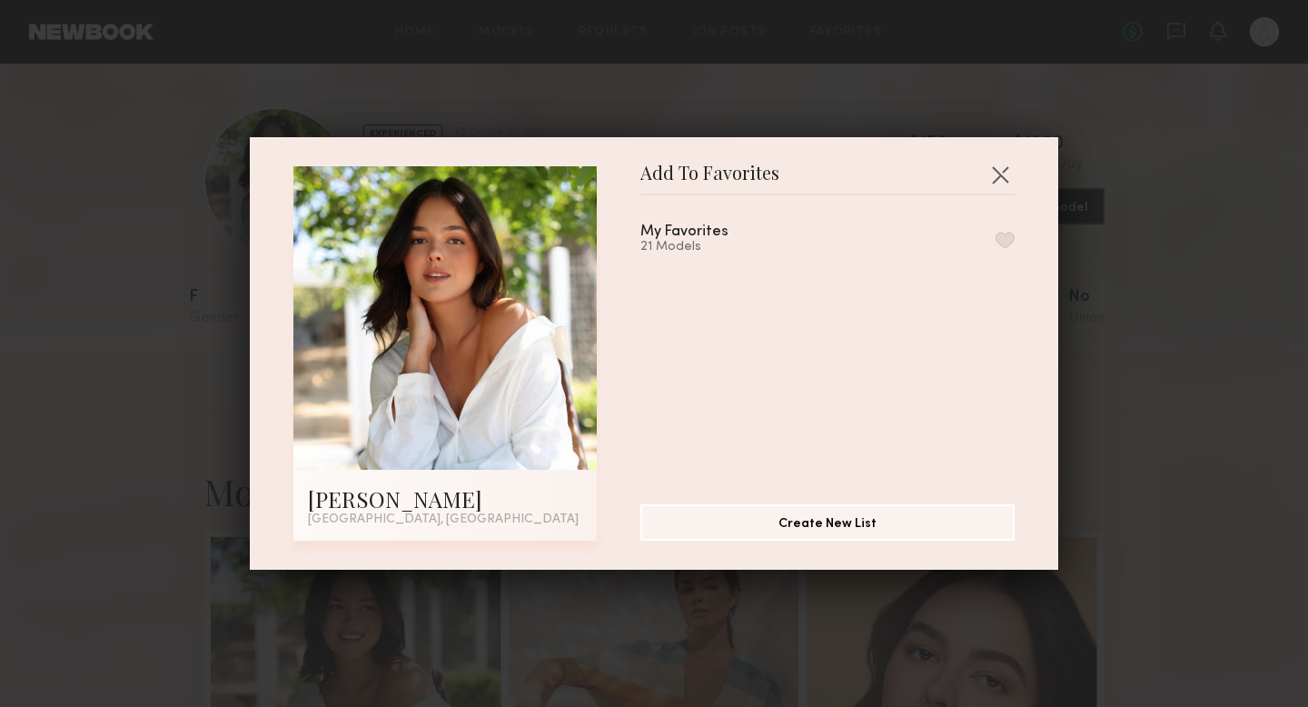
click at [1006, 232] on button "button" at bounding box center [1004, 240] width 19 height 16
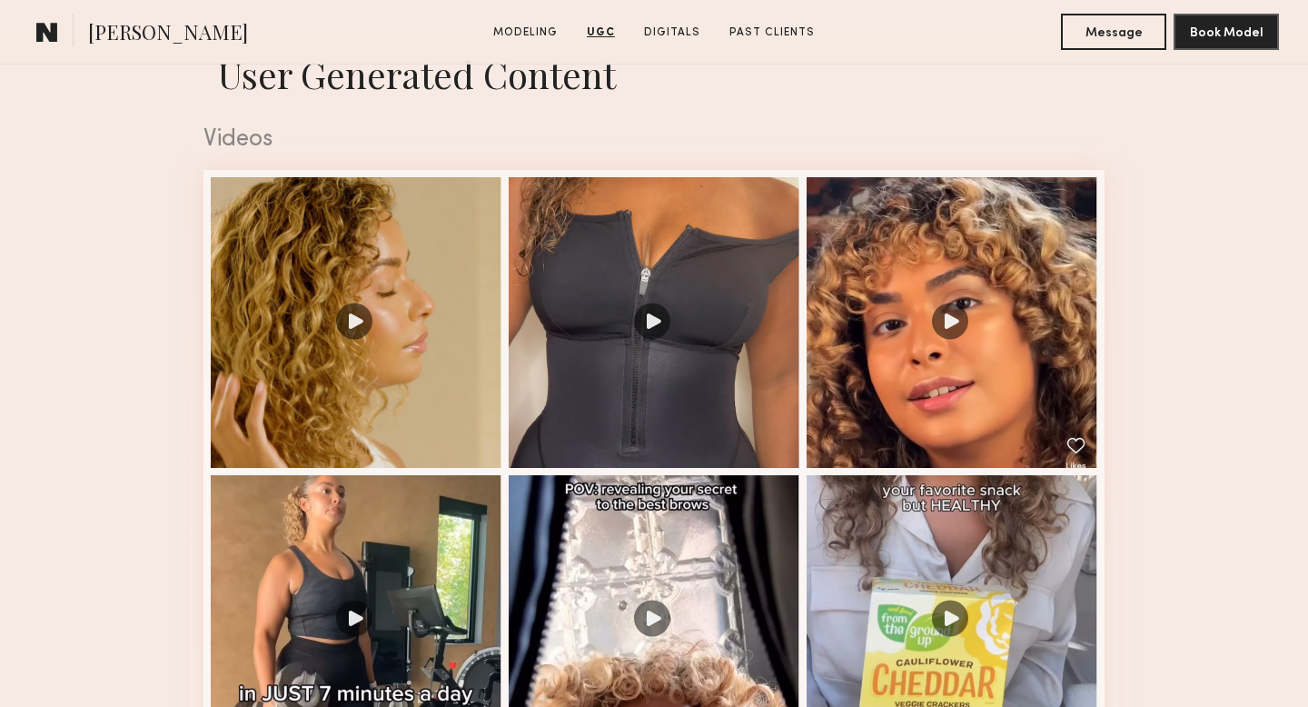
scroll to position [1803, 0]
click at [393, 411] on div at bounding box center [356, 319] width 291 height 291
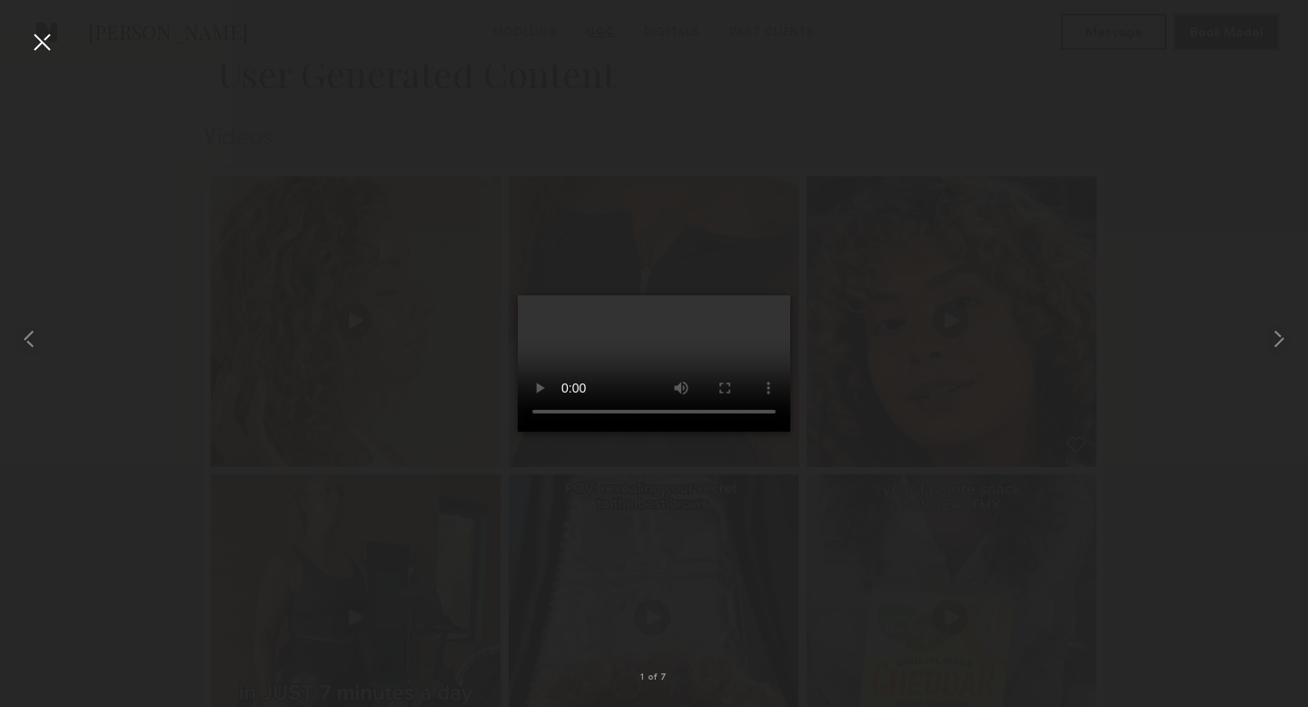
click at [947, 364] on div at bounding box center [654, 338] width 1308 height 619
click at [54, 54] on div at bounding box center [41, 41] width 29 height 29
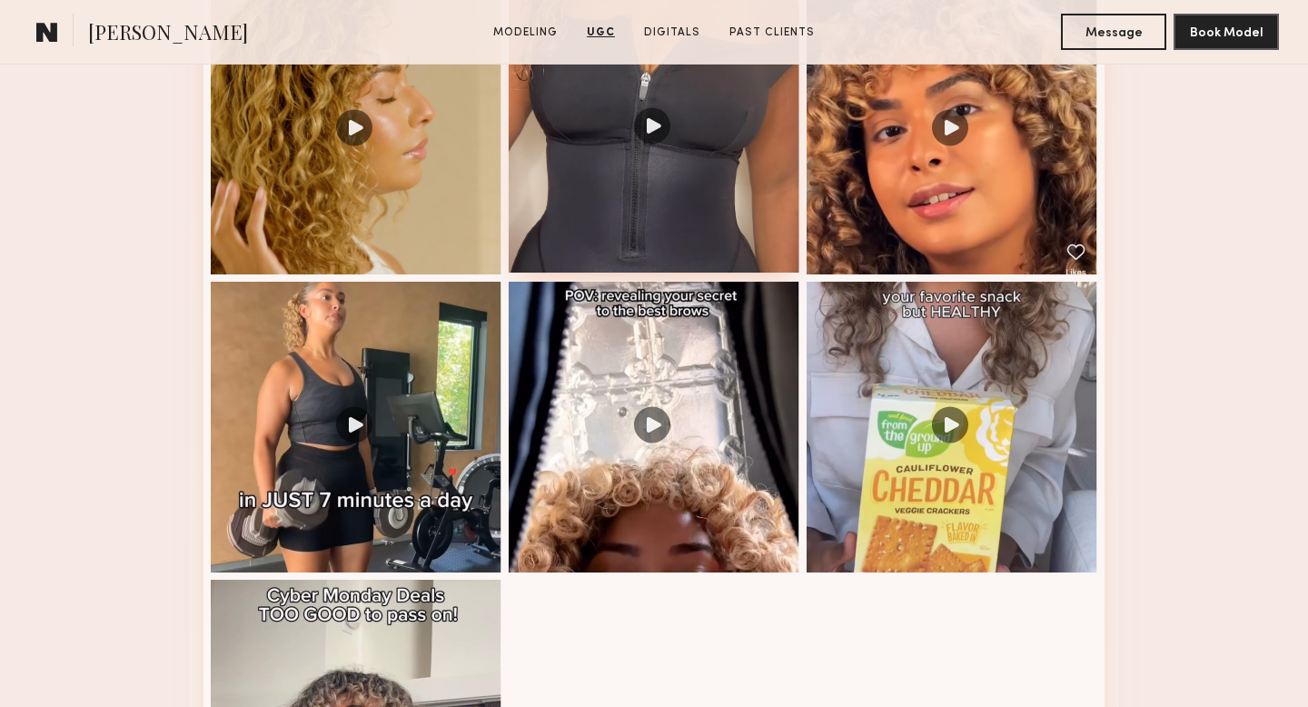
scroll to position [2003, 0]
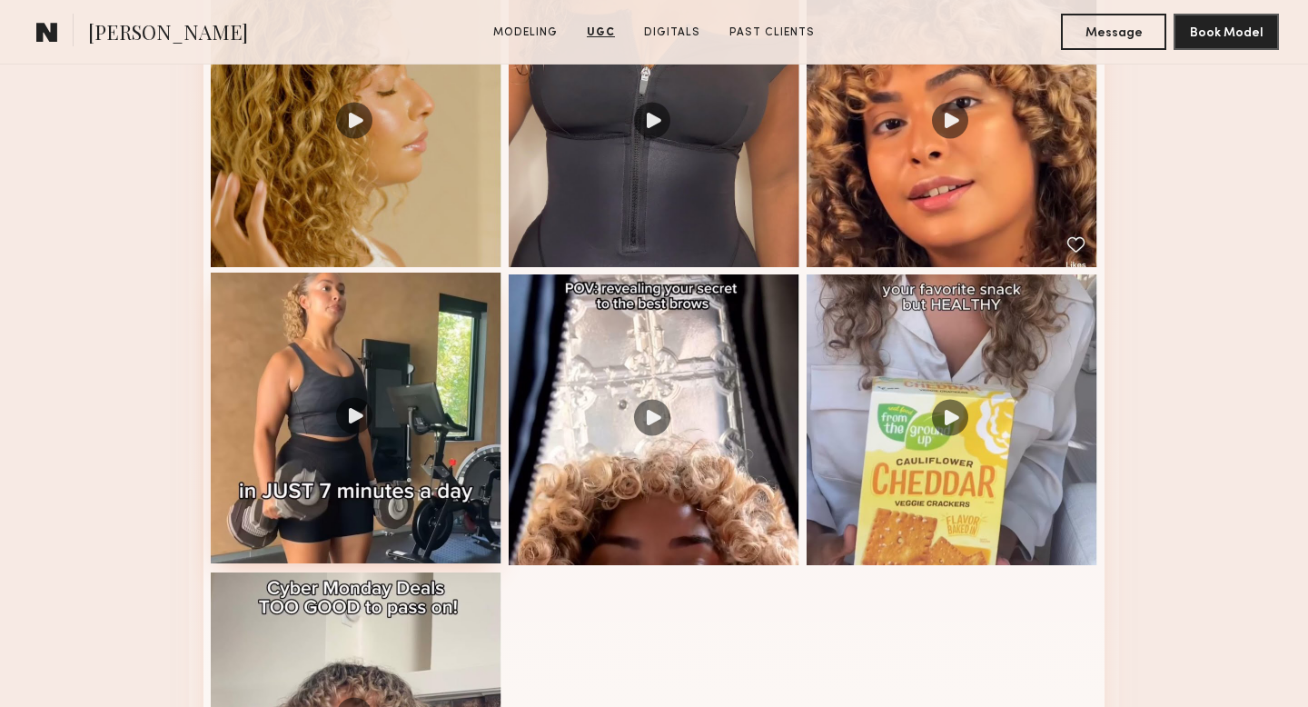
click at [475, 465] on div at bounding box center [356, 417] width 291 height 291
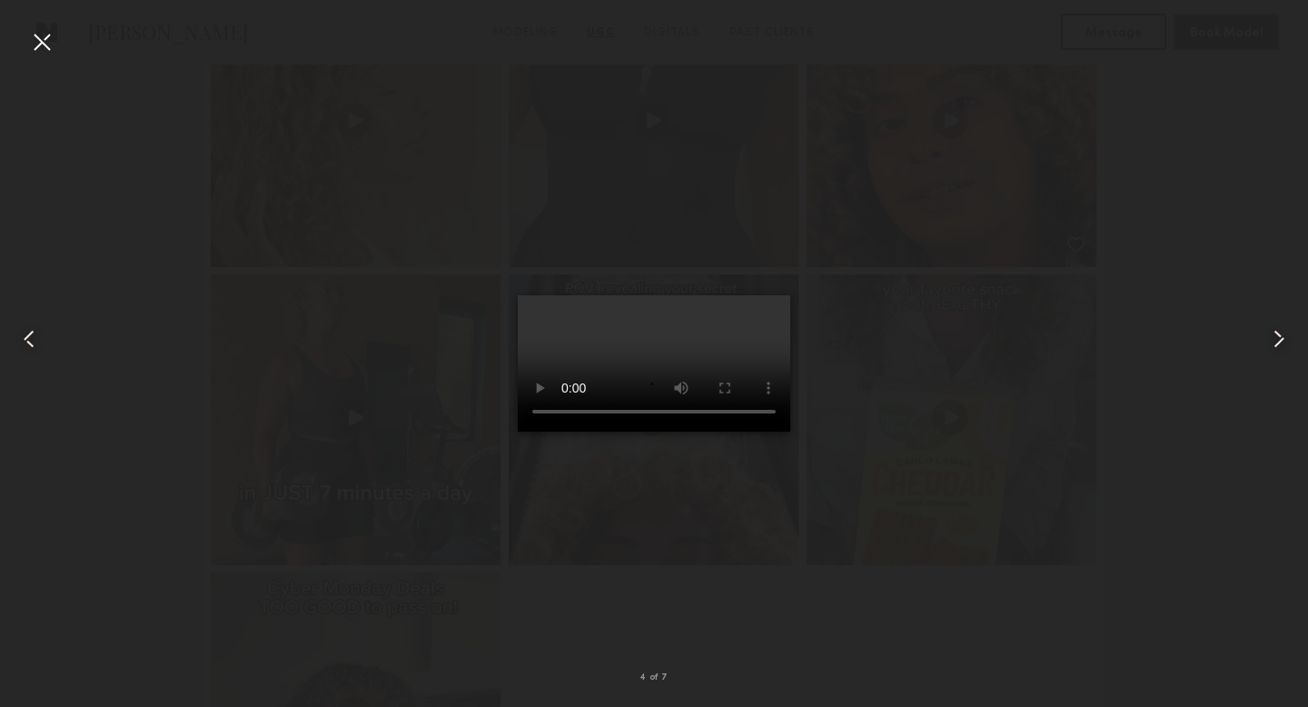
click at [28, 35] on div at bounding box center [41, 41] width 29 height 29
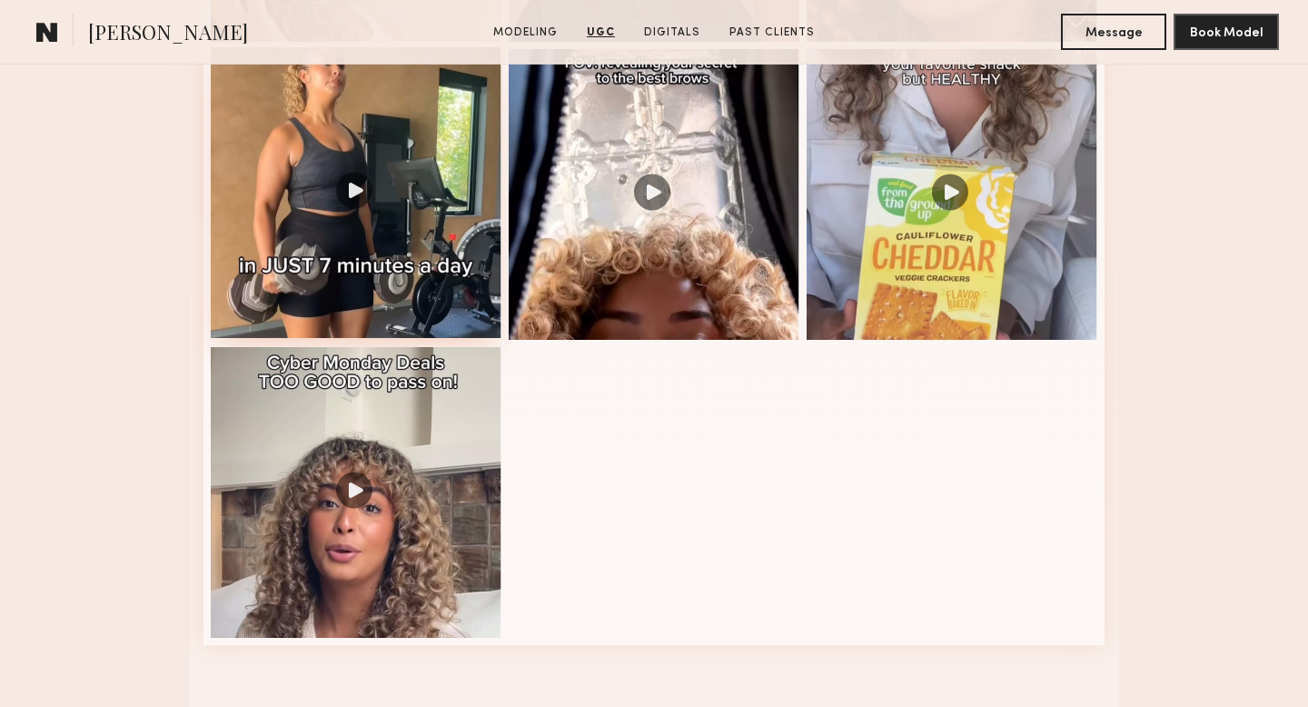
scroll to position [2349, 0]
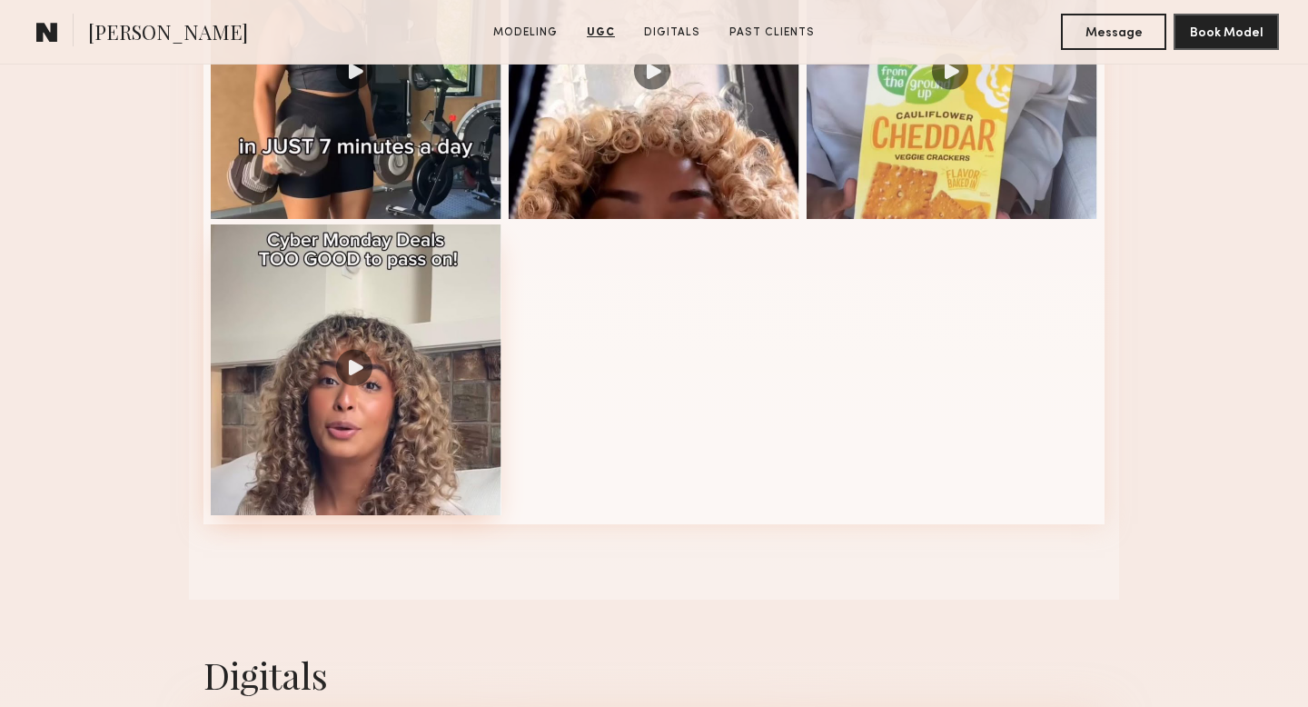
click at [467, 395] on div at bounding box center [356, 369] width 291 height 291
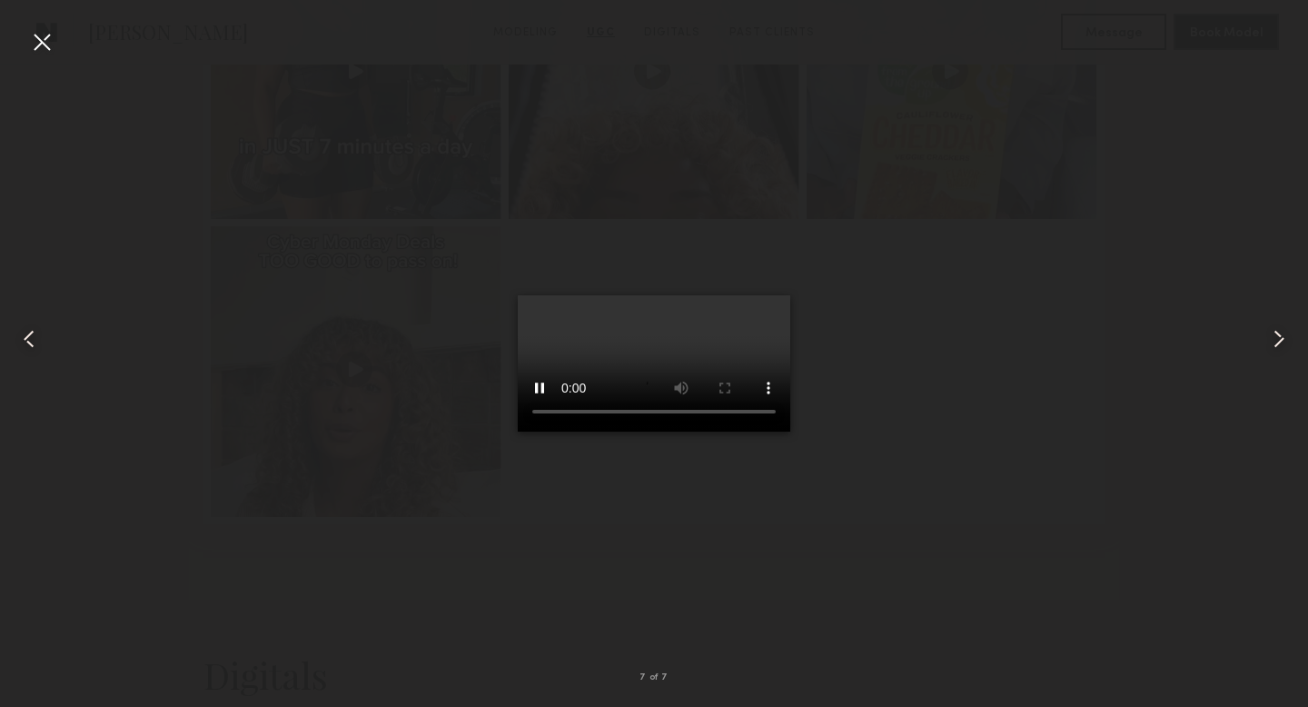
click at [34, 48] on div at bounding box center [41, 41] width 29 height 29
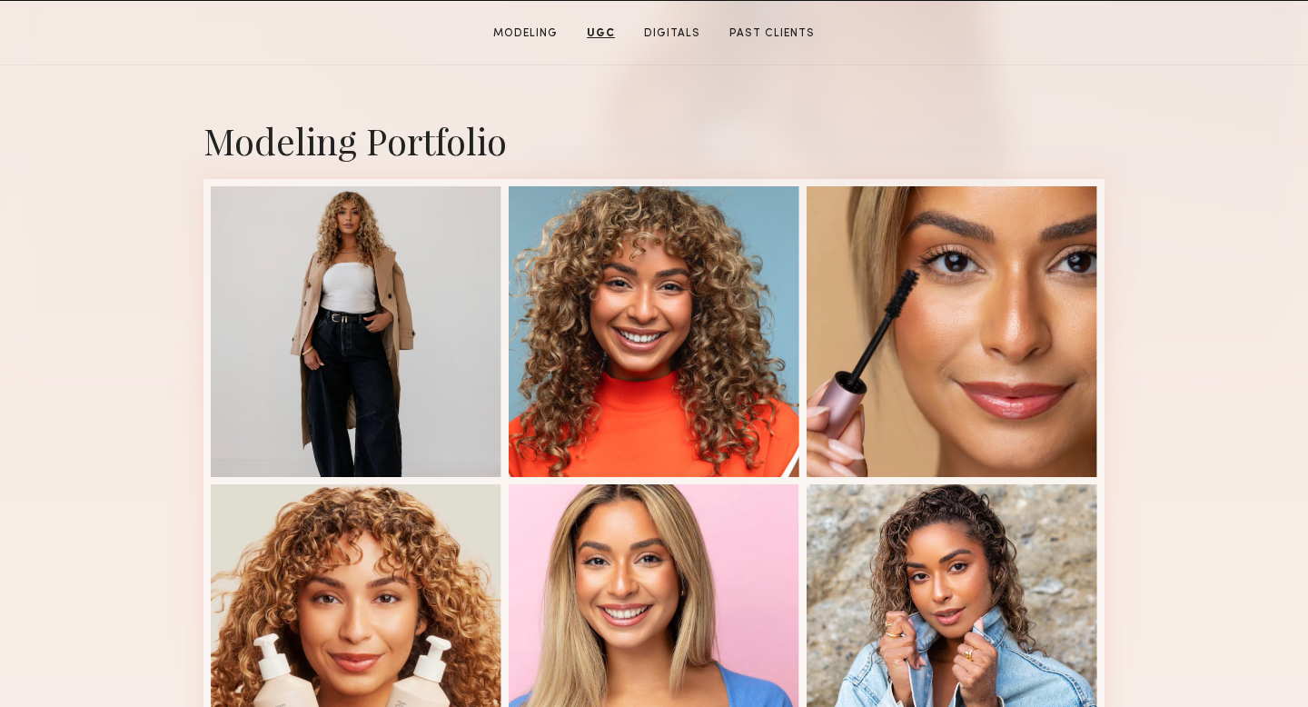
scroll to position [67, 0]
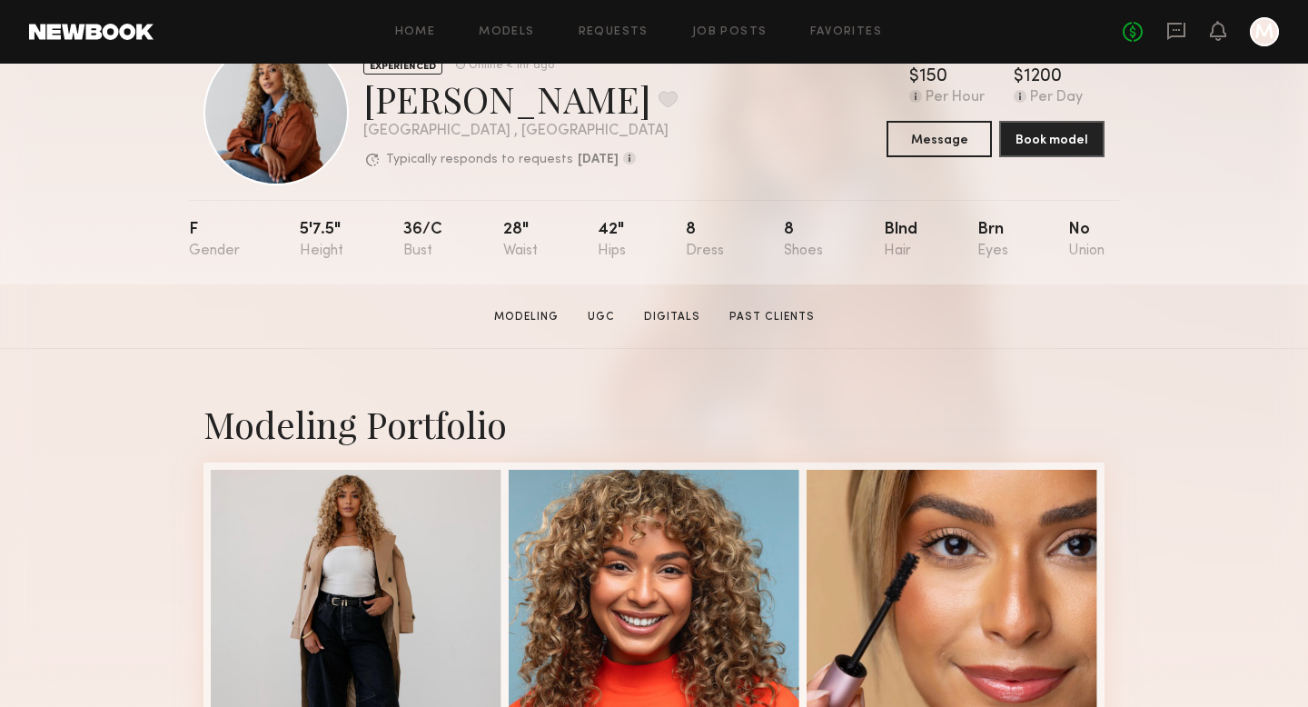
click at [123, 44] on header "Home Models Requests Job Posts Favorites Sign Out No fees up to $5,000 M" at bounding box center [654, 32] width 1308 height 64
click at [407, 34] on link "Home" at bounding box center [415, 32] width 41 height 12
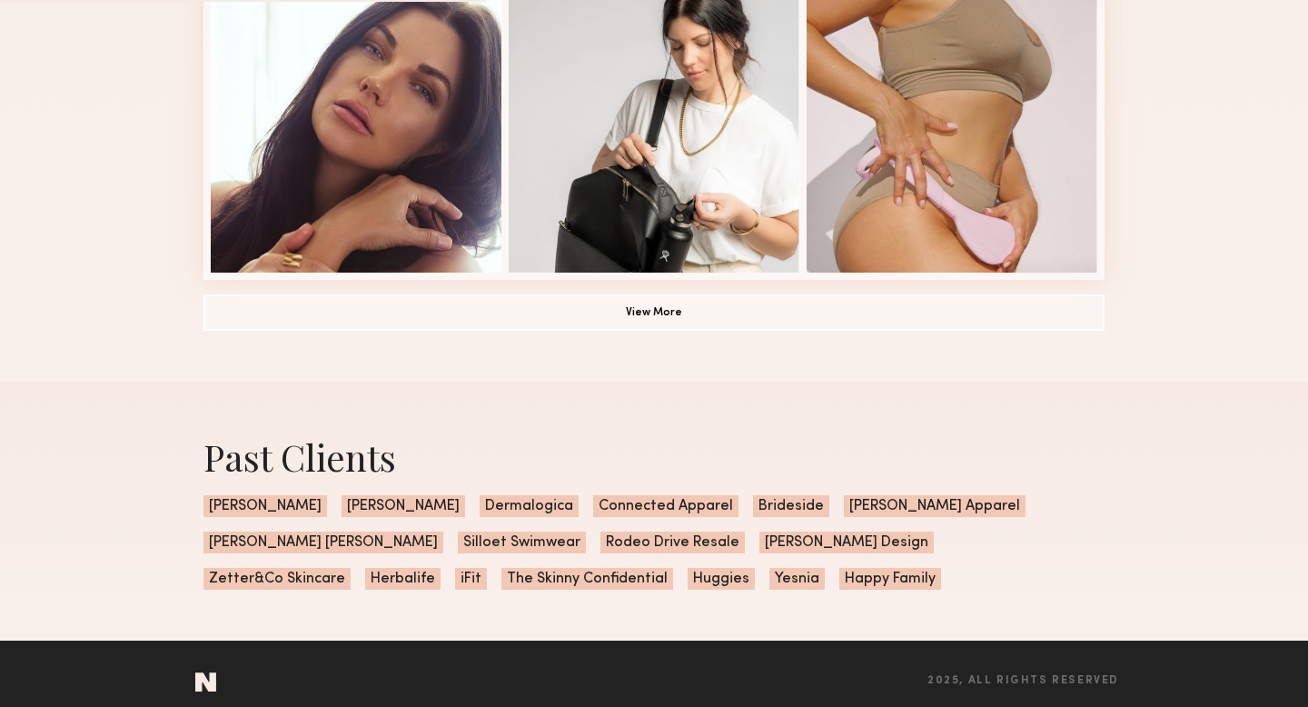
scroll to position [1399, 0]
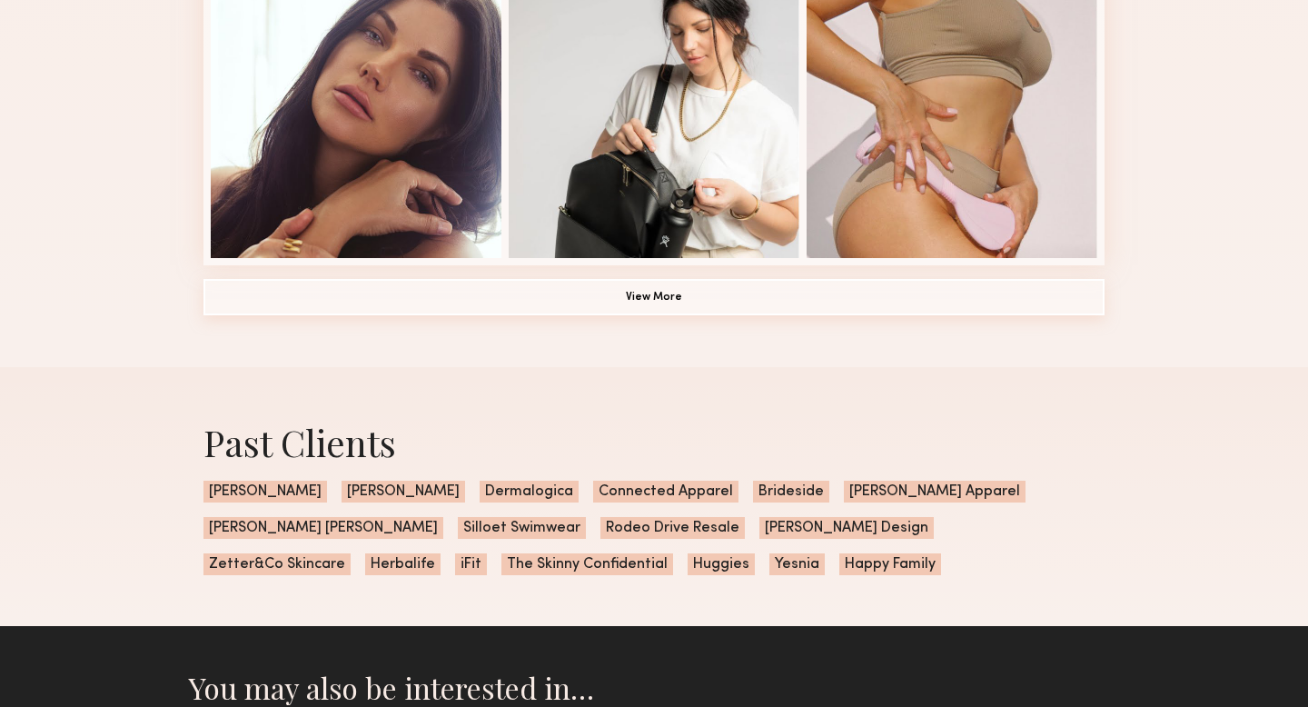
click at [644, 284] on button "View More" at bounding box center [653, 297] width 901 height 36
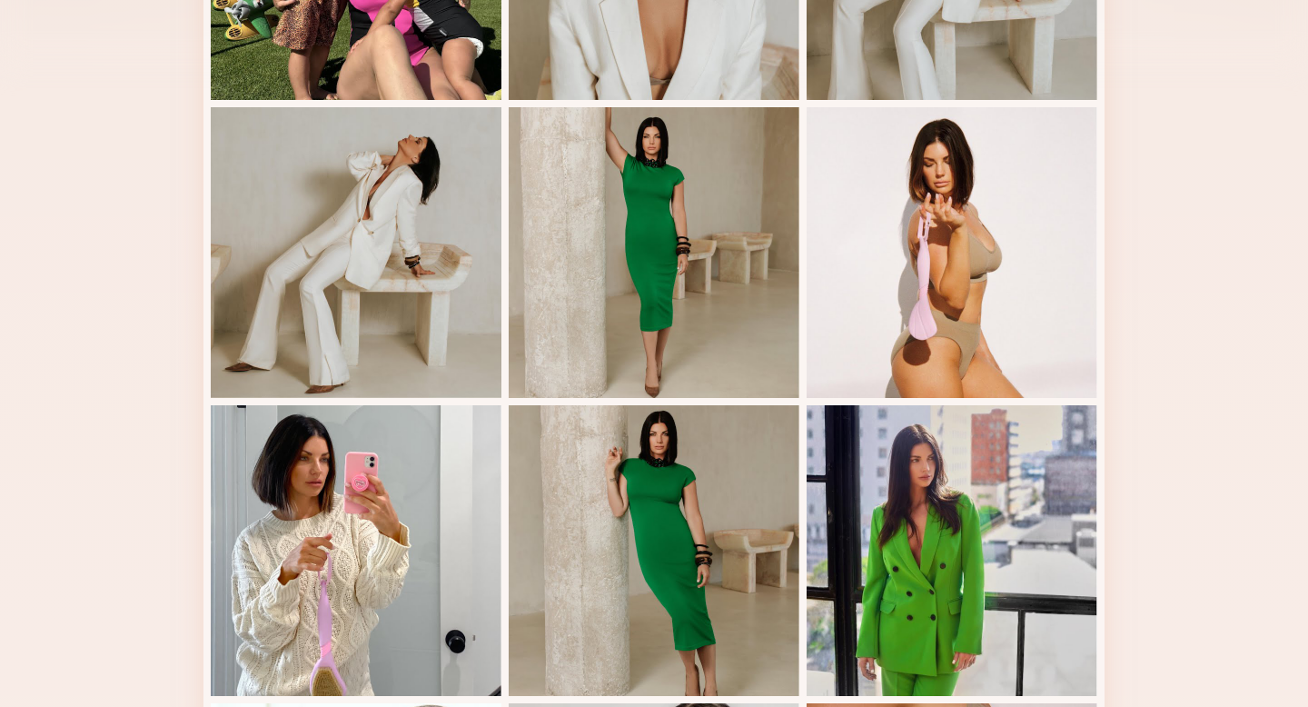
scroll to position [0, 0]
